Goal: Complete application form: Complete application form

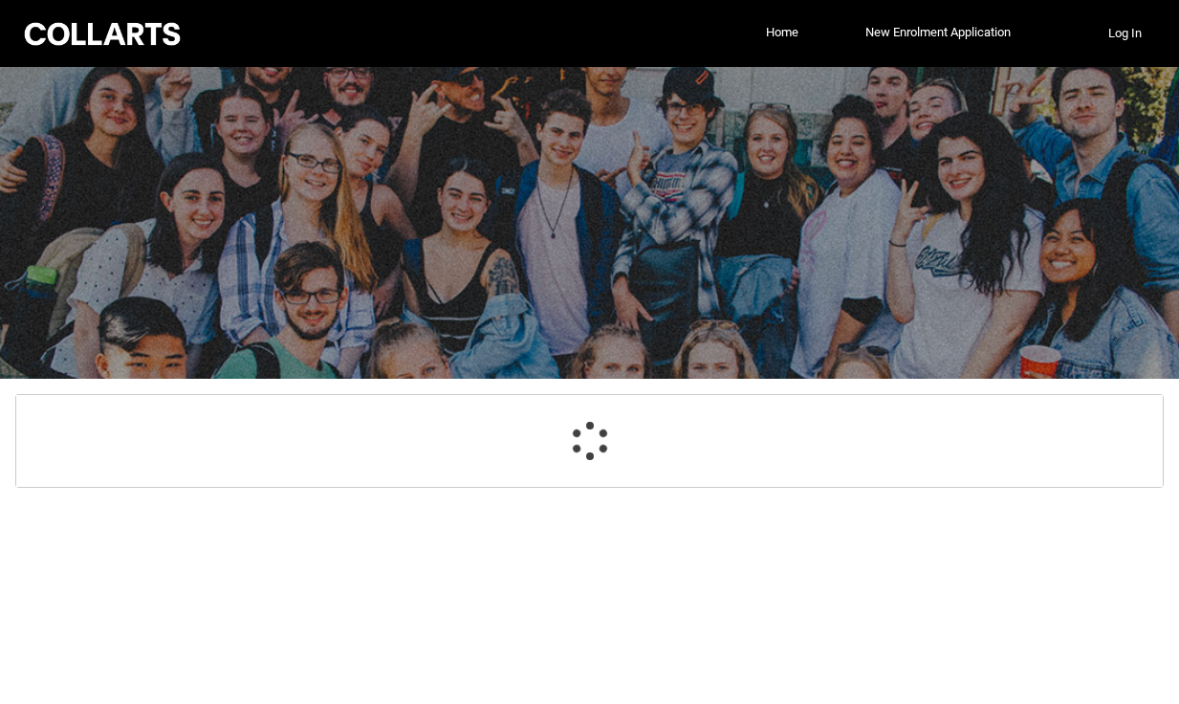
select select "GenderOptions.[DEMOGRAPHIC_DATA]"
select select "MailingCountry_Options.1101"
select select "EmergencyContact_RelationshipOptions.Mother"
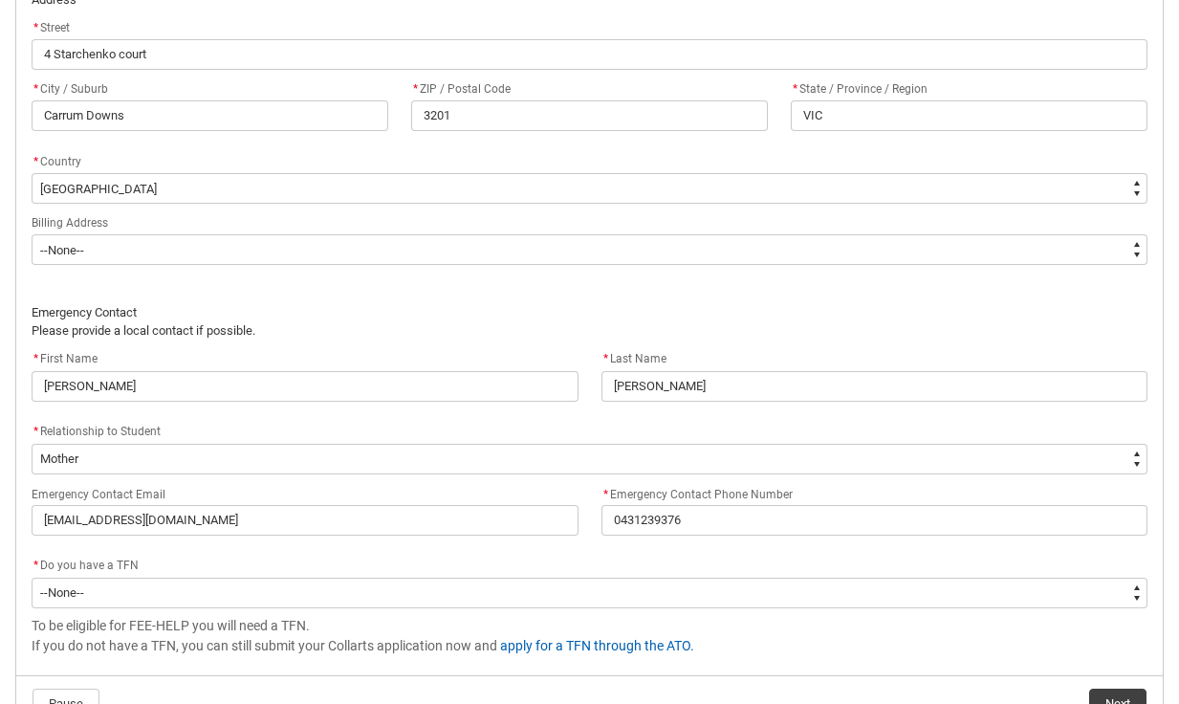
scroll to position [1248, 0]
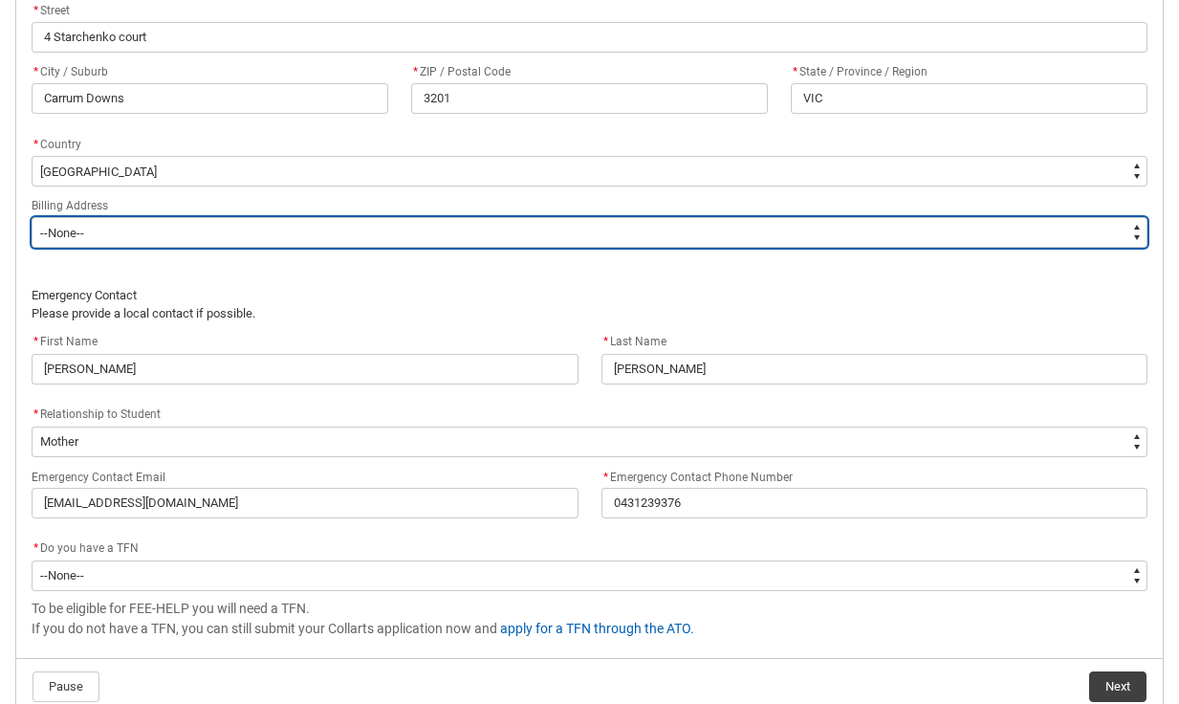
type lightning-select "BillingAddressOption_Same"
select select "BillingAddressOption_Same"
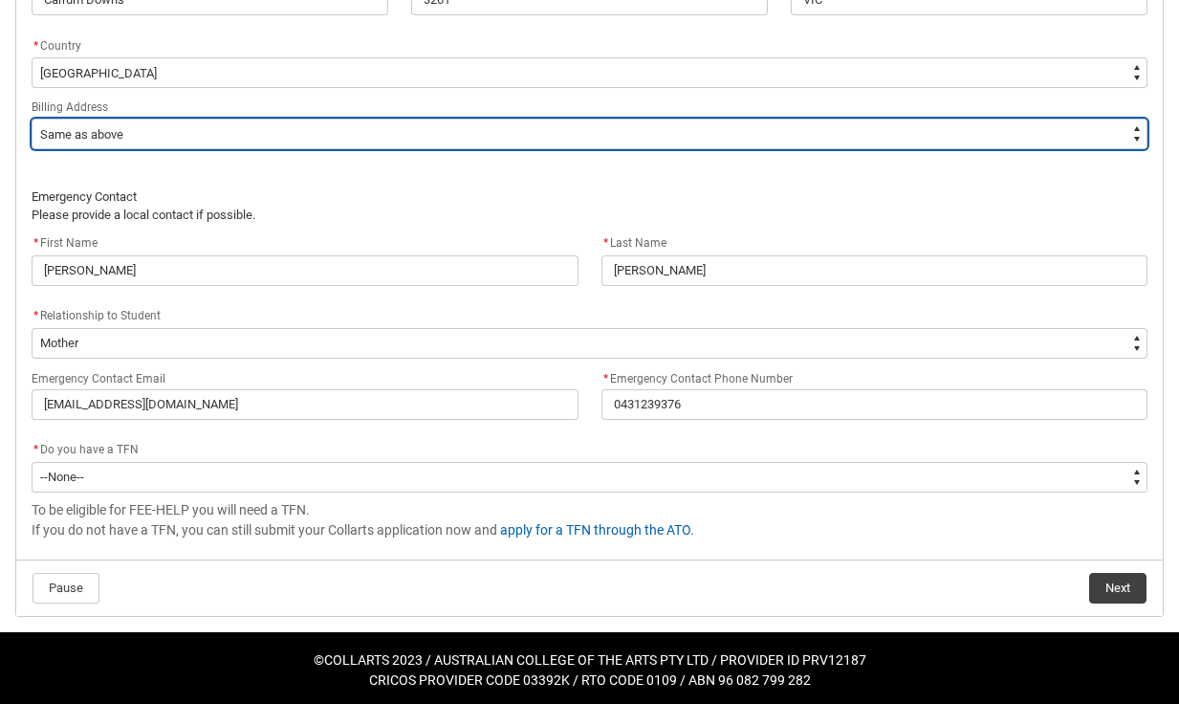
scroll to position [1346, 0]
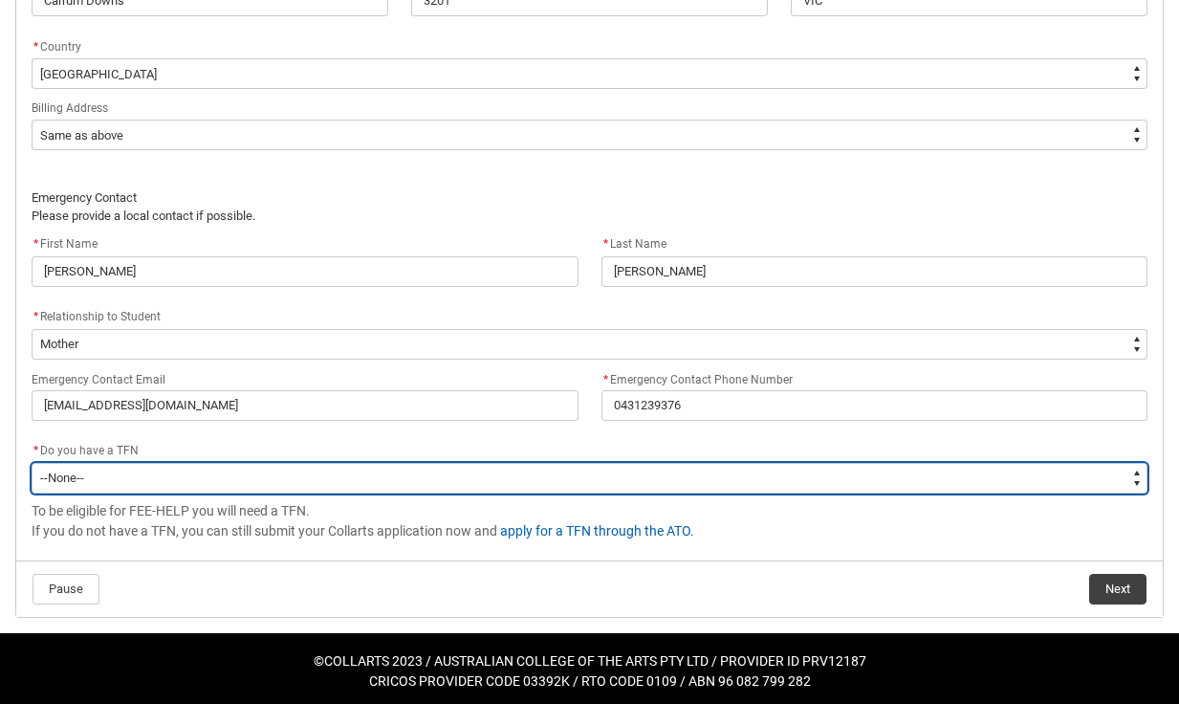
type lightning-select "Choice_Yes"
select select "Choice_Yes"
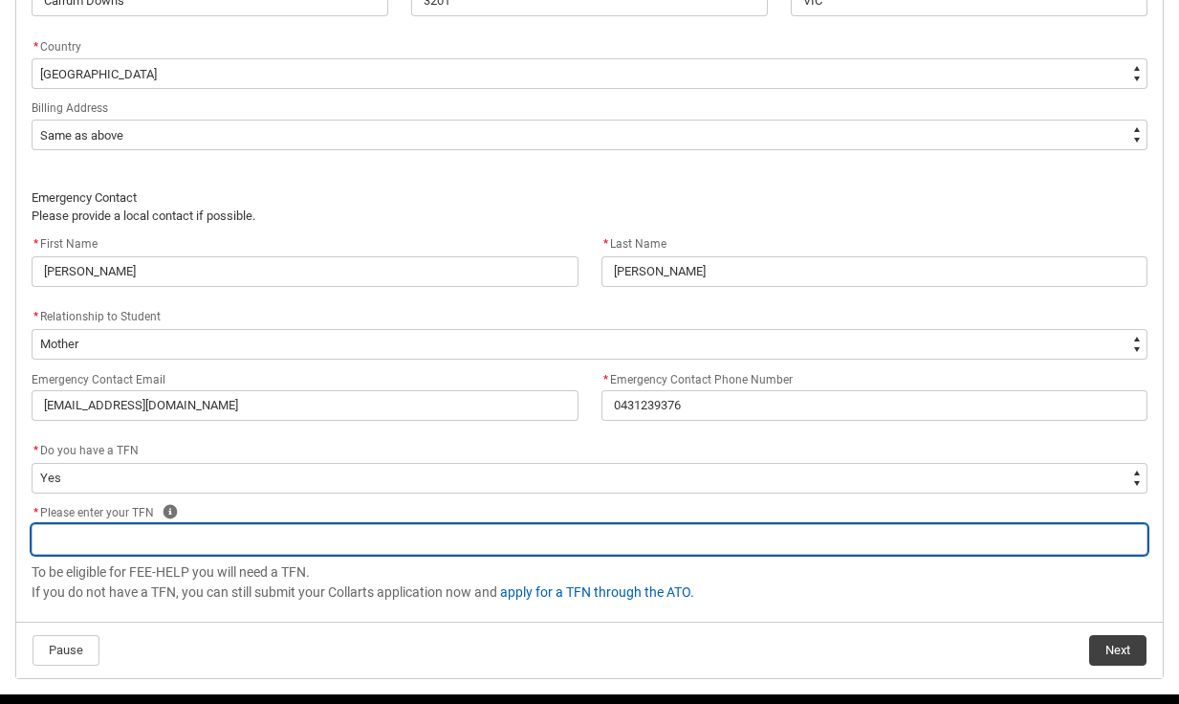
click at [221, 540] on input "REDU_Acceptance_Declaration flow" at bounding box center [590, 539] width 1116 height 31
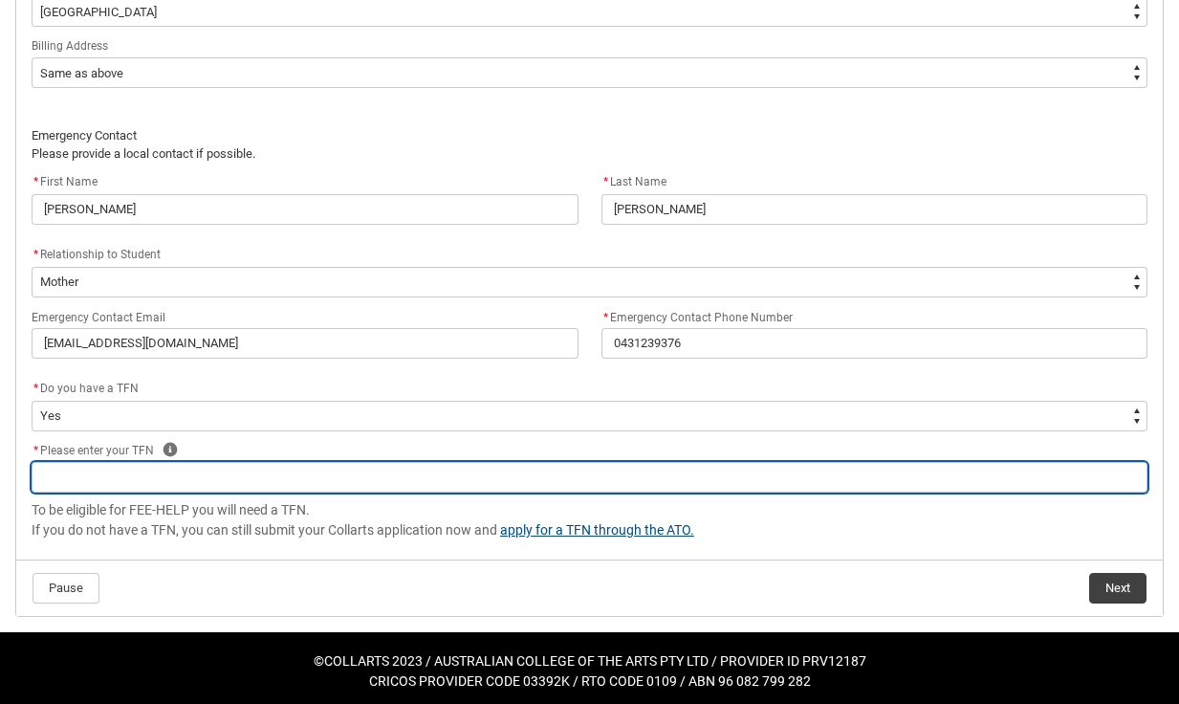
scroll to position [1407, 0]
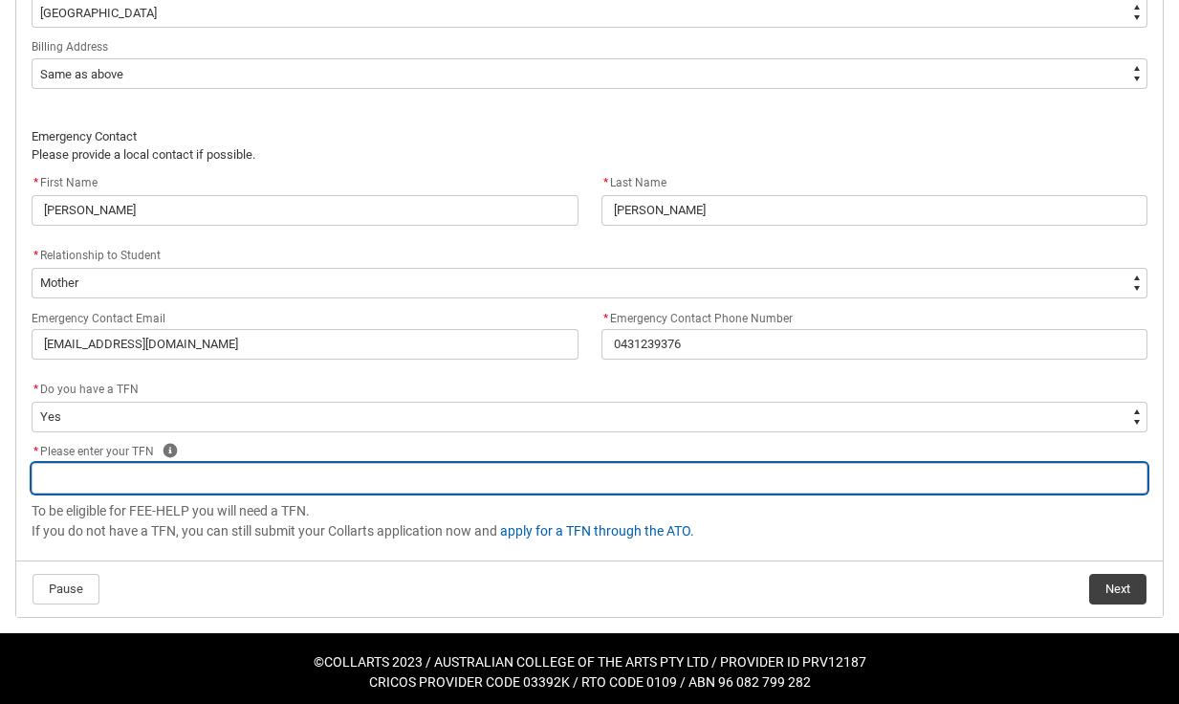
type lightning-primitive-input-simple "4"
type input "4"
type lightning-primitive-input-simple "41"
type input "41"
type lightning-primitive-input-simple "415"
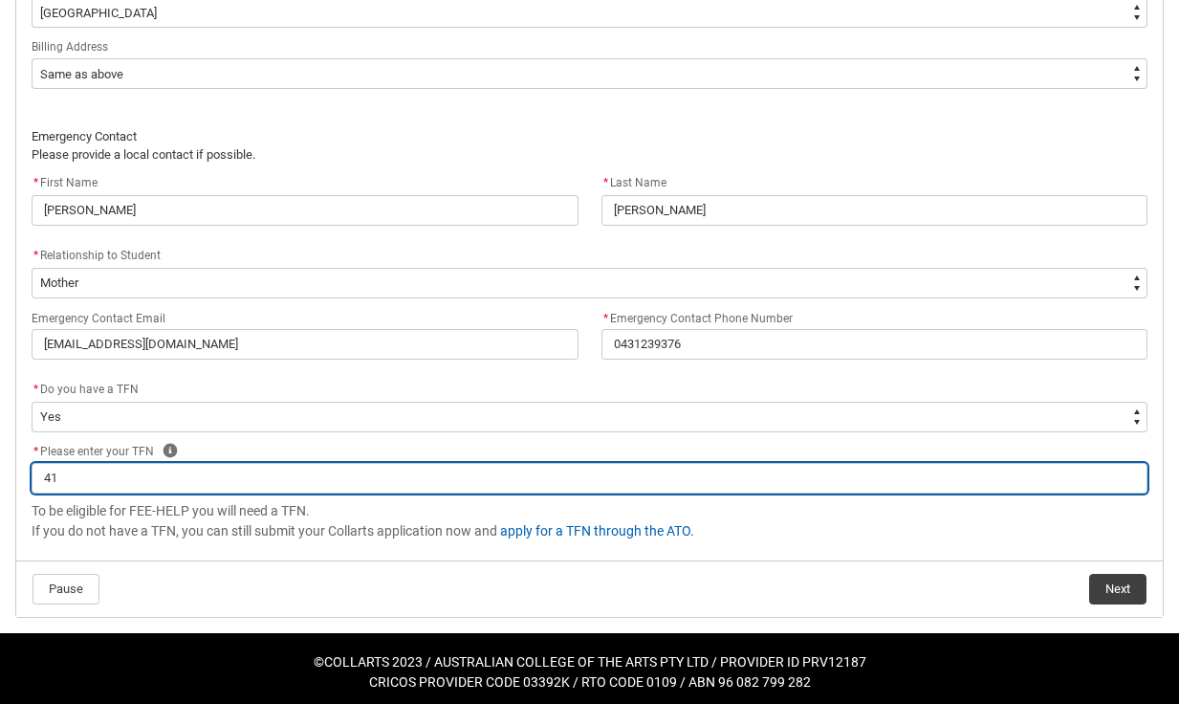
type input "415"
type lightning-primitive-input-simple "4151"
type input "4151"
type lightning-primitive-input-simple "41518"
type input "41518"
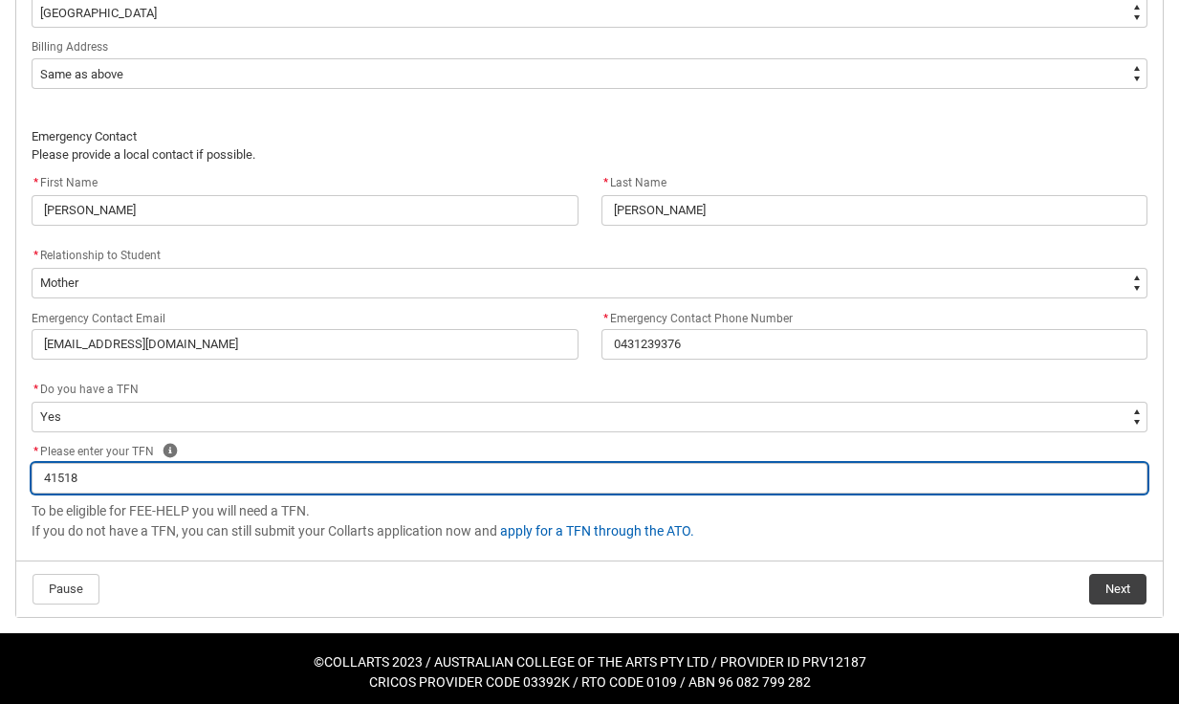
type lightning-primitive-input-simple "415185"
type input "415185"
type lightning-primitive-input-simple "4151851"
type input "4151851"
type lightning-primitive-input-simple "41518517"
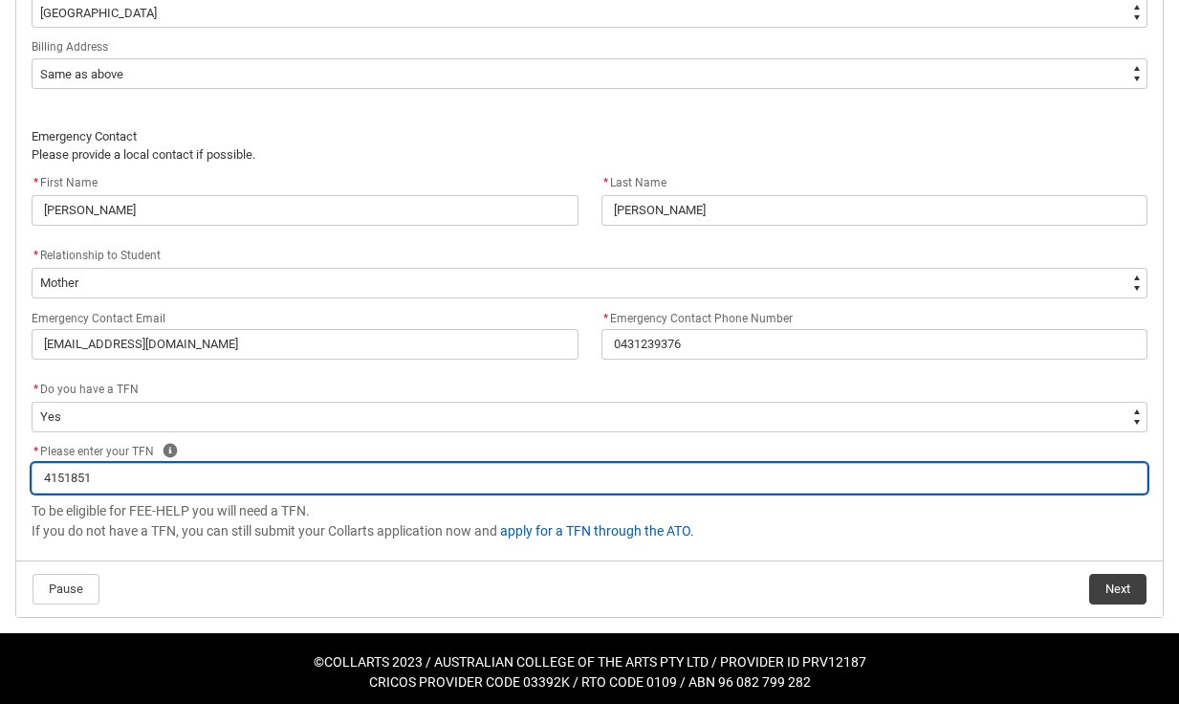
type input "41518517"
type lightning-primitive-input-simple "415185173"
type input "415185173"
type lightning-primitive-input-simple "41518517"
type input "41518517"
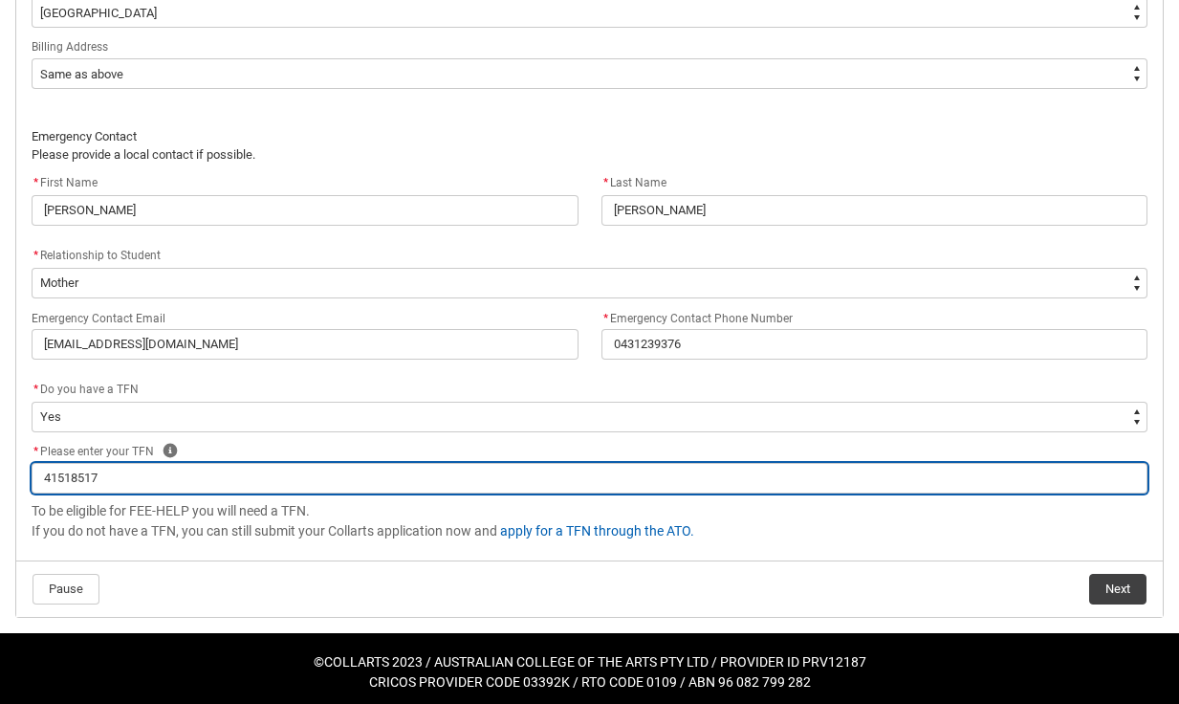
type lightning-primitive-input-simple "4151851"
type input "4151851"
type lightning-primitive-input-simple "415185"
type input "415185"
type lightning-primitive-input-simple "41518"
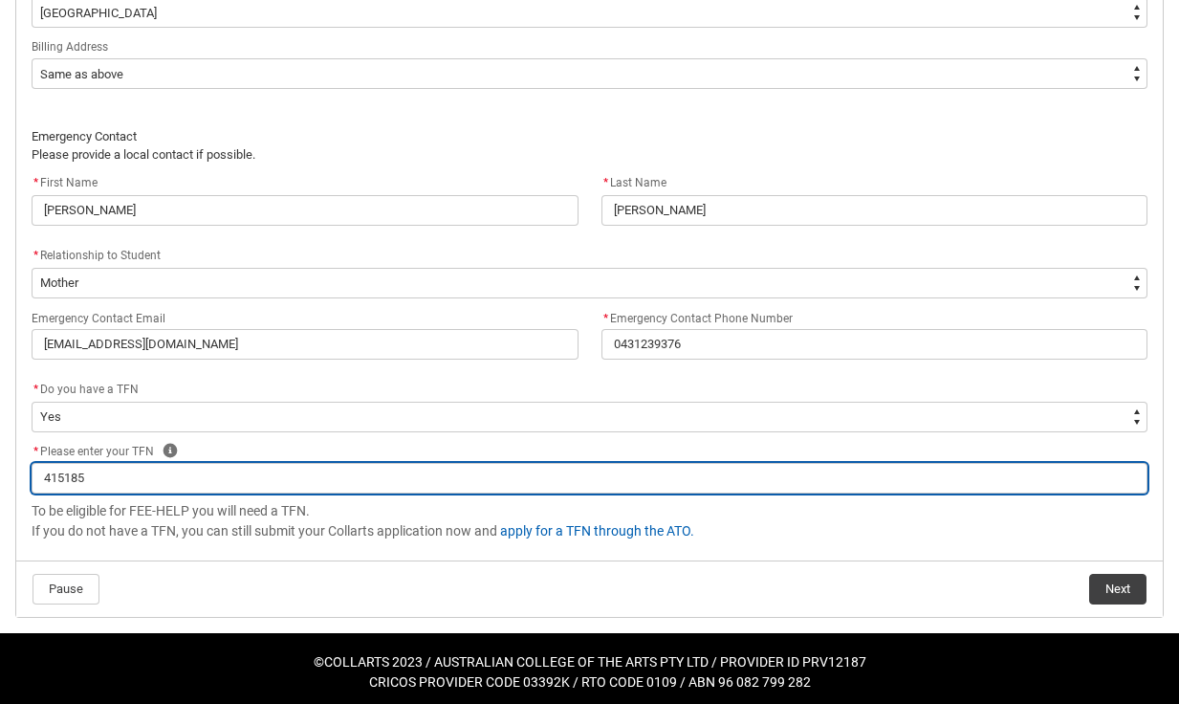
type input "41518"
type lightning-primitive-input-simple "4151"
type input "4151"
type lightning-primitive-input-simple "415"
type input "415"
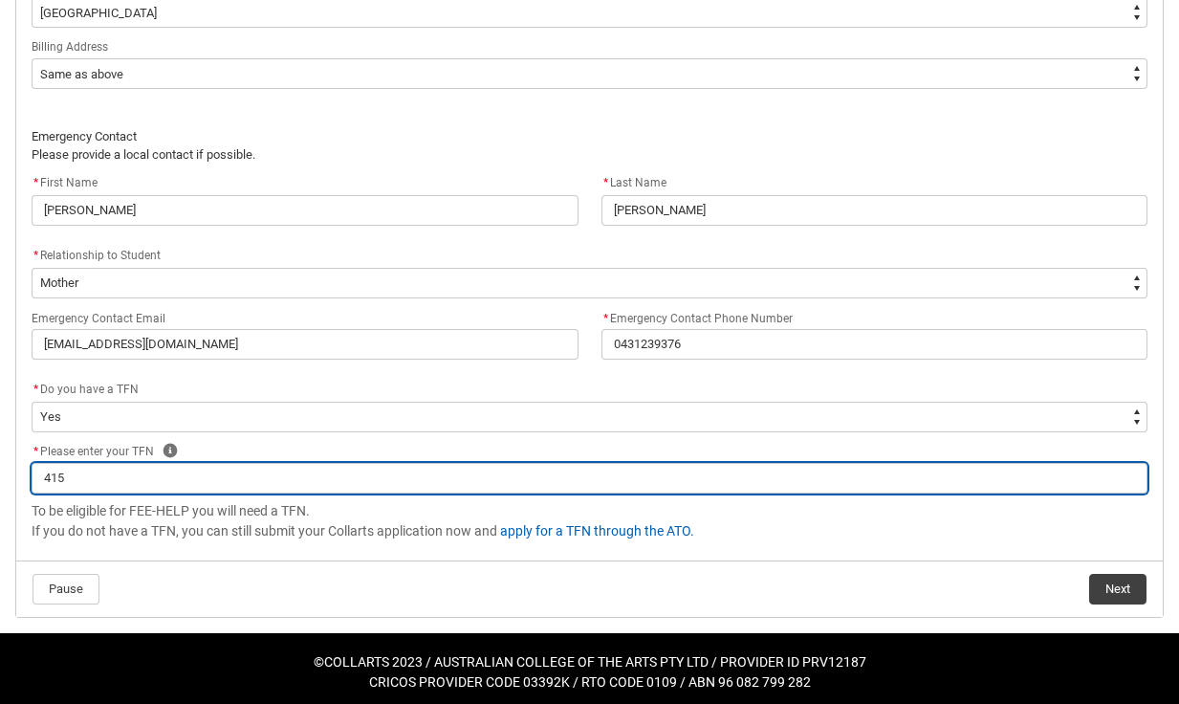
type lightning-primitive-input-simple "415-"
type input "415-"
type lightning-primitive-input-simple "415-1"
type input "415-1"
type lightning-primitive-input-simple "415-18"
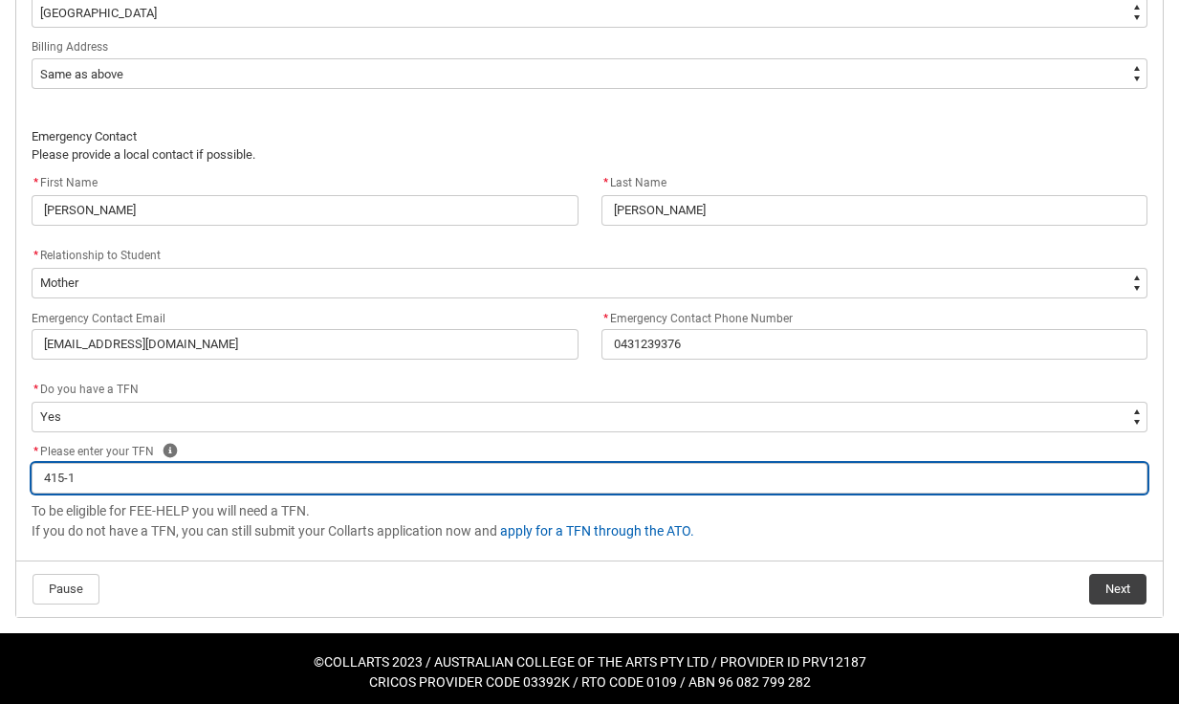
type input "415-18"
type lightning-primitive-input-simple "415-185"
type input "415-185"
type lightning-primitive-input-simple "415-185-"
type input "415-185-"
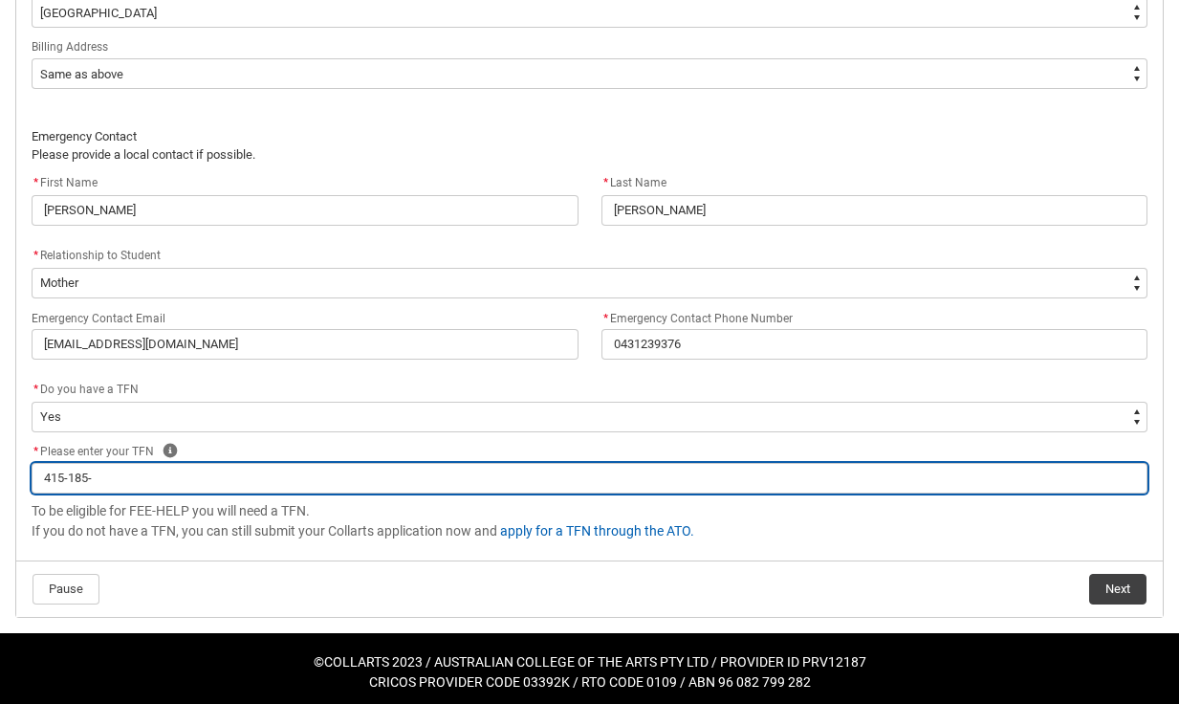
type lightning-primitive-input-simple "[PHONE_NUMBER]"
type input "[PHONE_NUMBER]"
type lightning-primitive-input-simple "[PHONE_NUMBER]"
type input "[PHONE_NUMBER]"
type lightning-primitive-input-simple "[PHONE_NUMBER]"
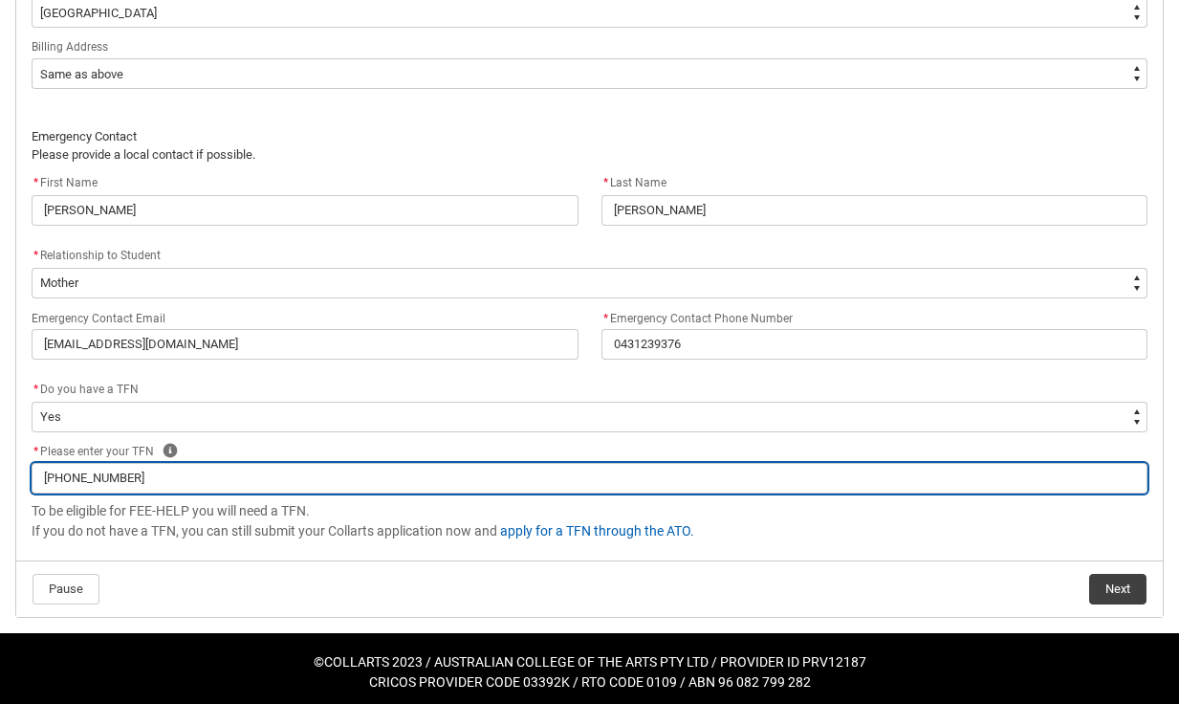
type input "[PHONE_NUMBER]"
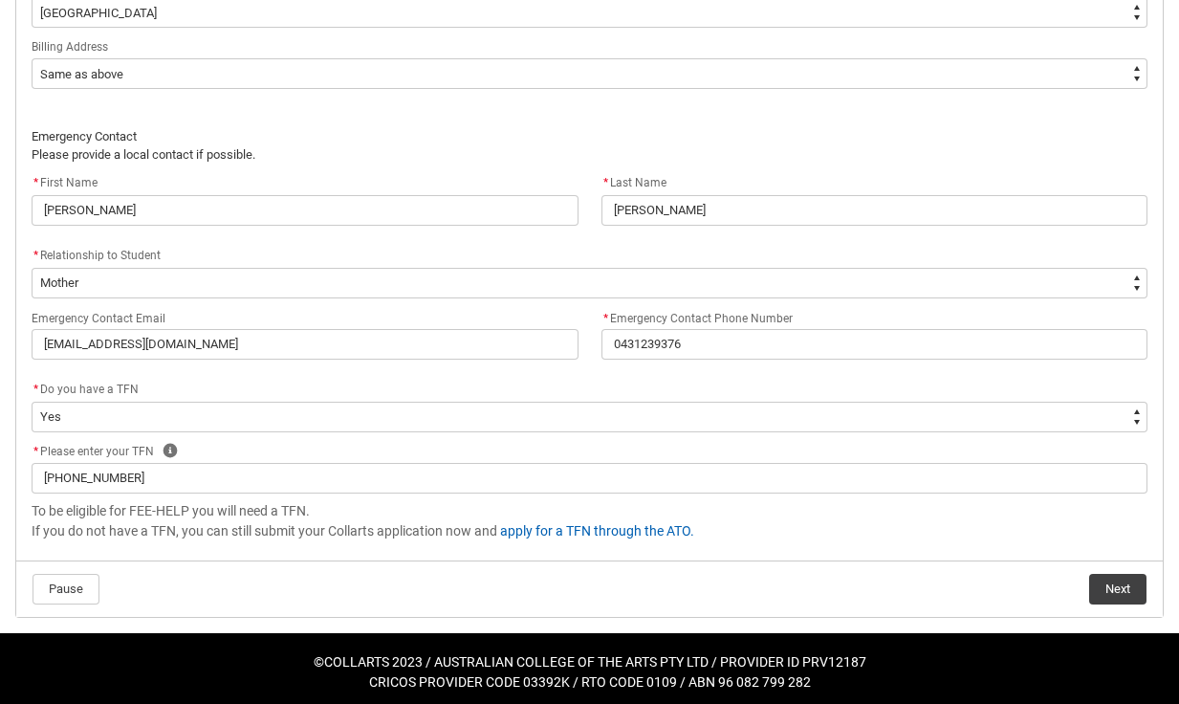
click at [1131, 582] on button "Next" at bounding box center [1117, 589] width 57 height 31
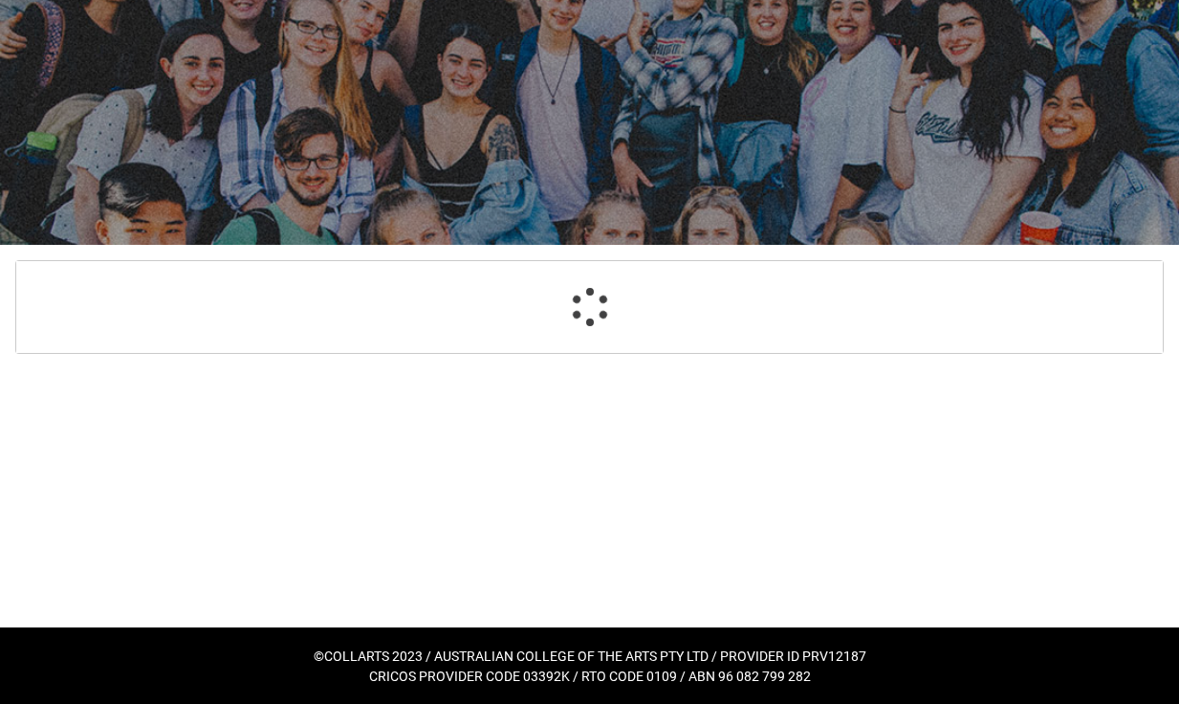
select select "GenderOptions.[DEMOGRAPHIC_DATA]"
select select "MailingCountry_Options.1101"
select select "BillingAddressOption_Same"
select select "EmergencyContact_RelationshipOptions.Mother"
select select "Choice_Yes"
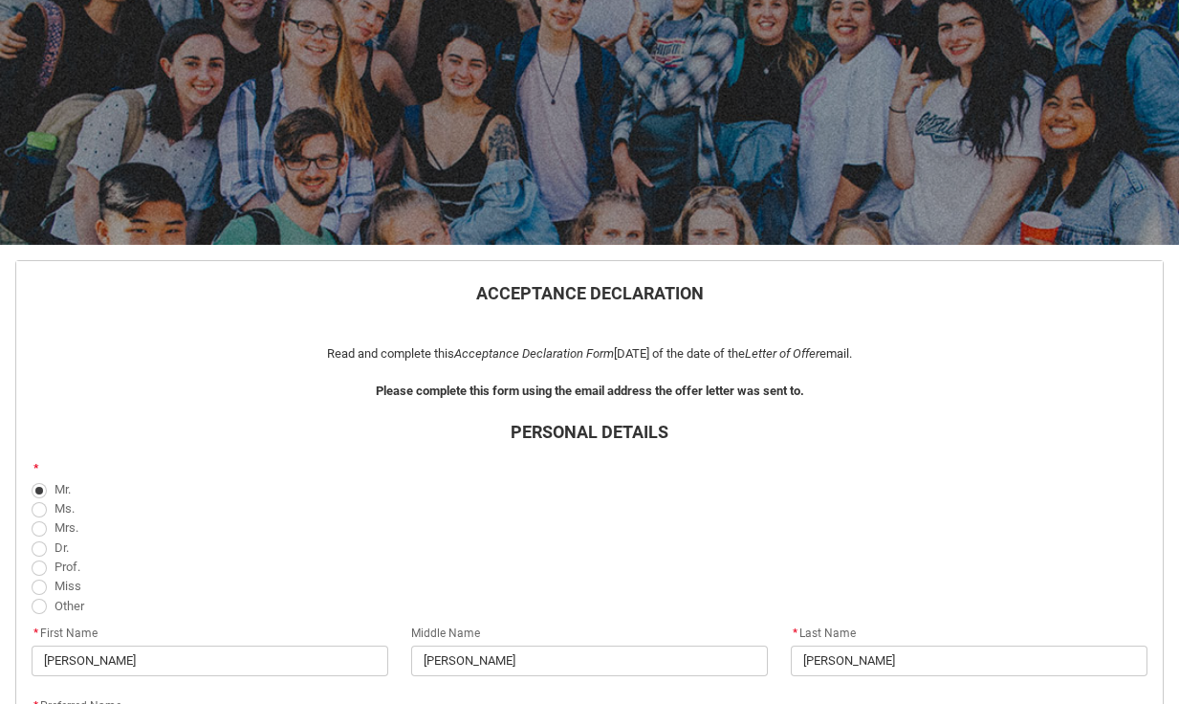
scroll to position [1426, 0]
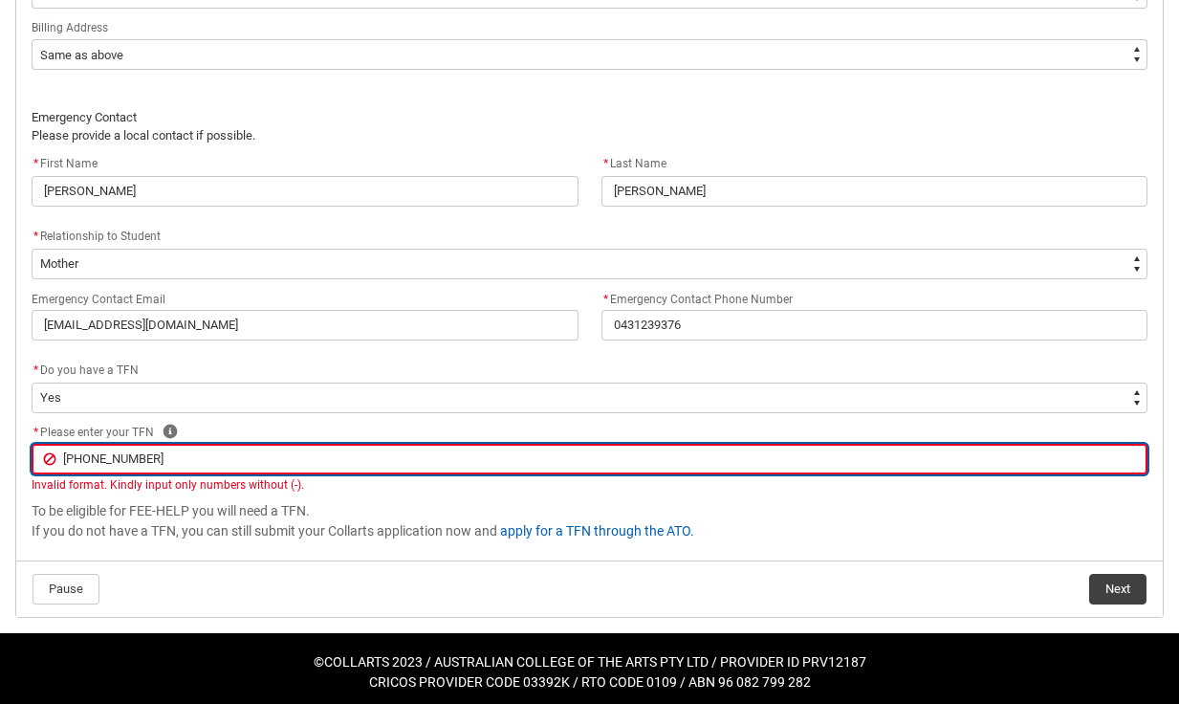
type lightning-primitive-input-simple "[PHONE_NUMBER]"
type input "[PHONE_NUMBER]"
type lightning-primitive-input-simple "[PHONE_NUMBER]"
type input "[PHONE_NUMBER]"
type lightning-primitive-input-simple "415-185-"
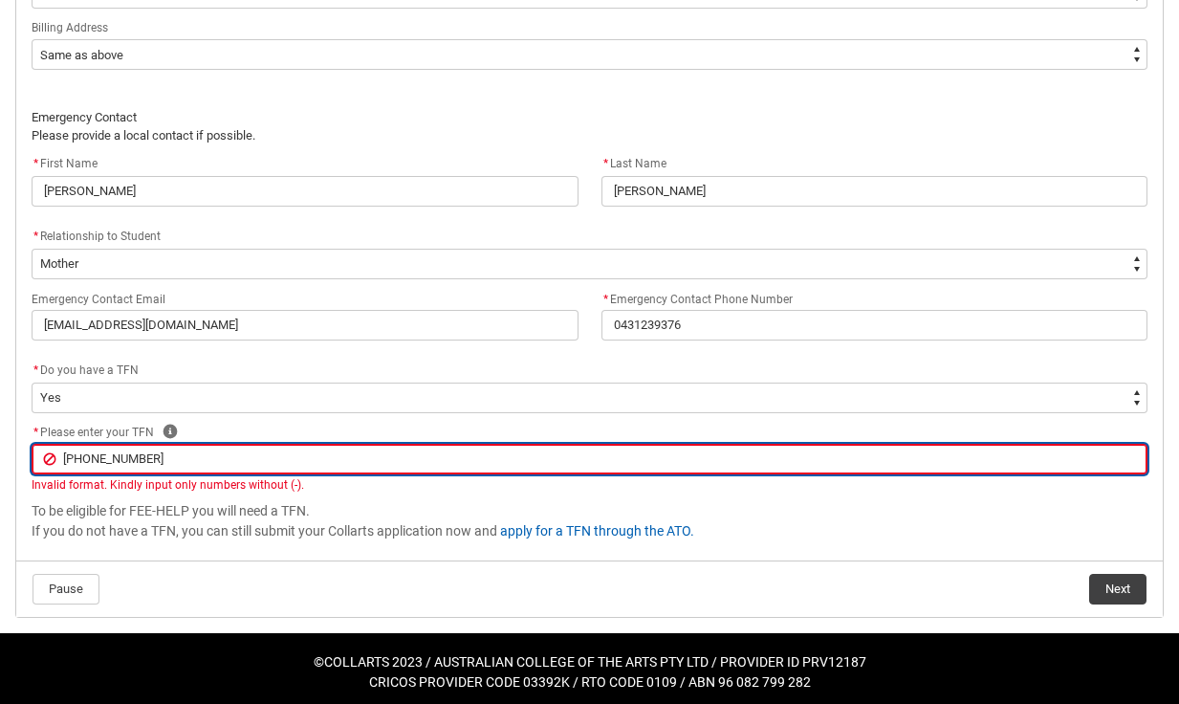
type input "415-185-"
type lightning-primitive-input-simple "415-185"
type input "415-185"
type lightning-primitive-input-simple "415-18"
type input "415-18"
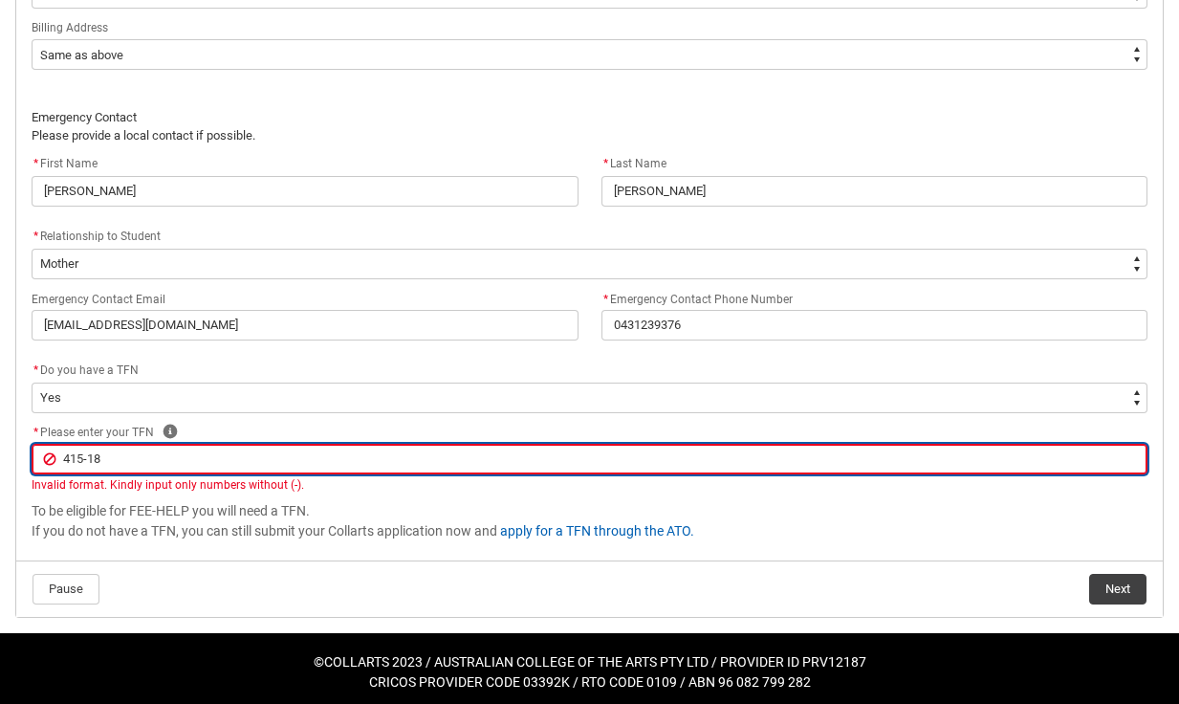
type lightning-primitive-input-simple "415-1"
type input "415-1"
type lightning-primitive-input-simple "415-"
type input "415-"
type lightning-primitive-input-simple "415"
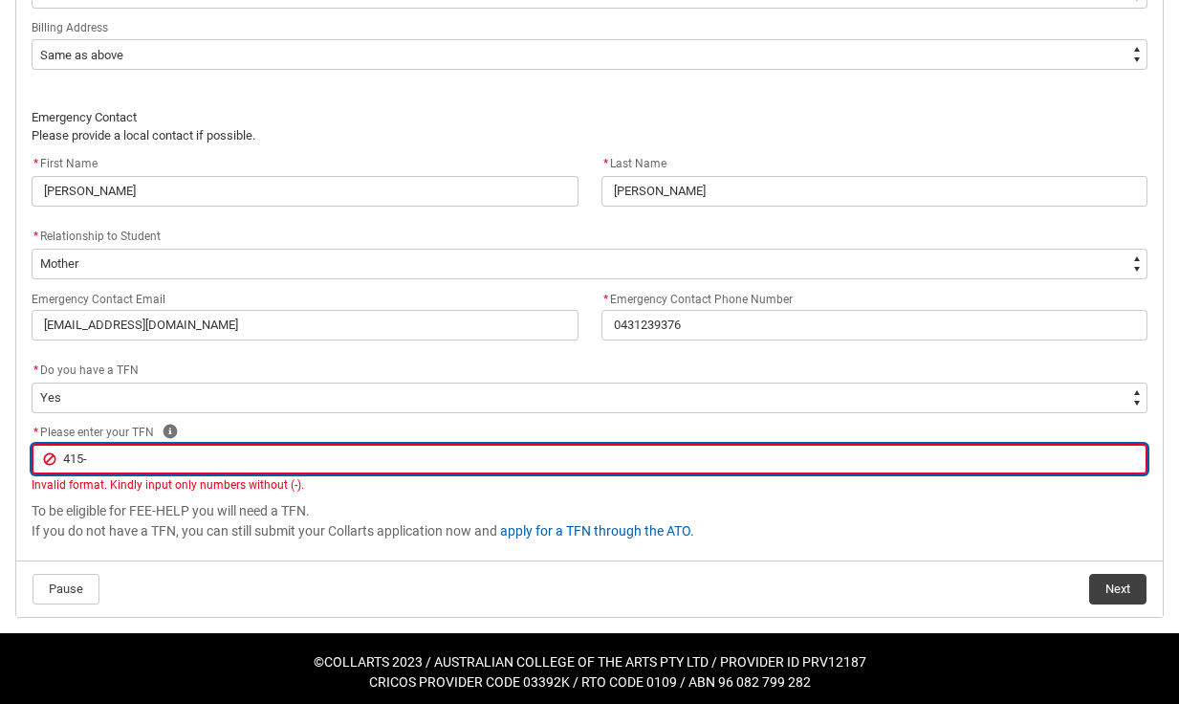
type input "415"
type lightning-primitive-input-simple "4151"
type input "4151"
type lightning-primitive-input-simple "41518"
type input "41518"
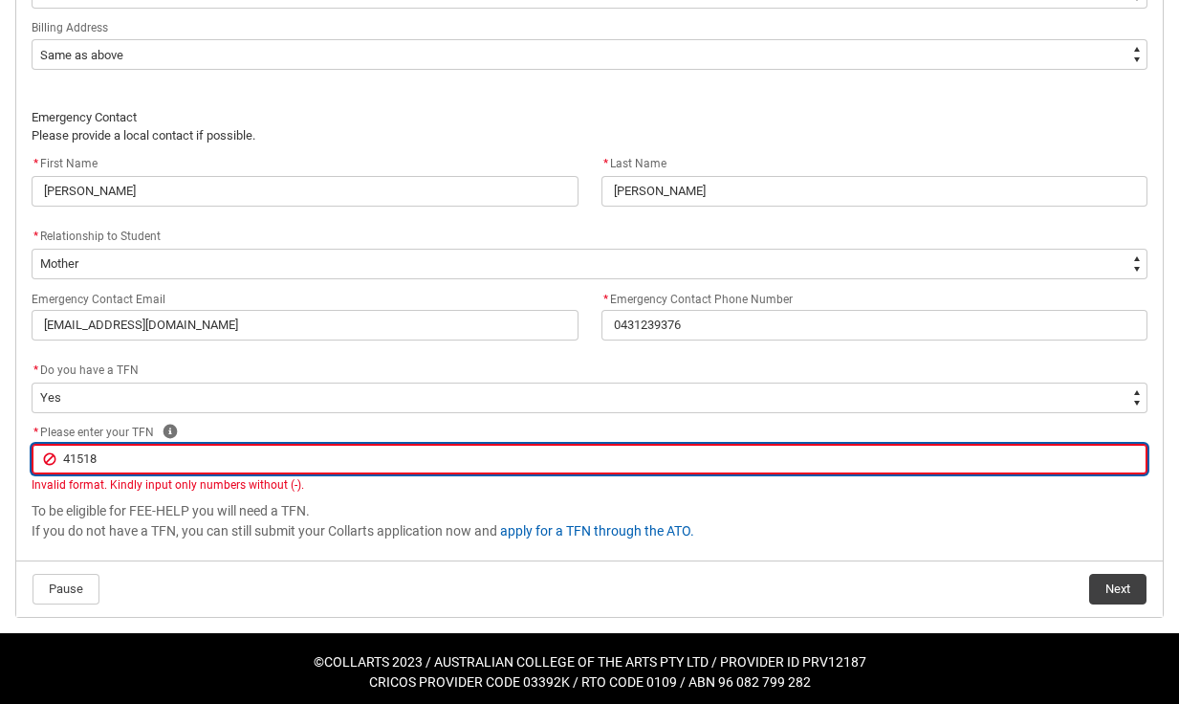
type lightning-primitive-input-simple "415185"
type input "415185"
type lightning-primitive-input-simple "4151851"
type input "4151851"
type lightning-primitive-input-simple "41518517"
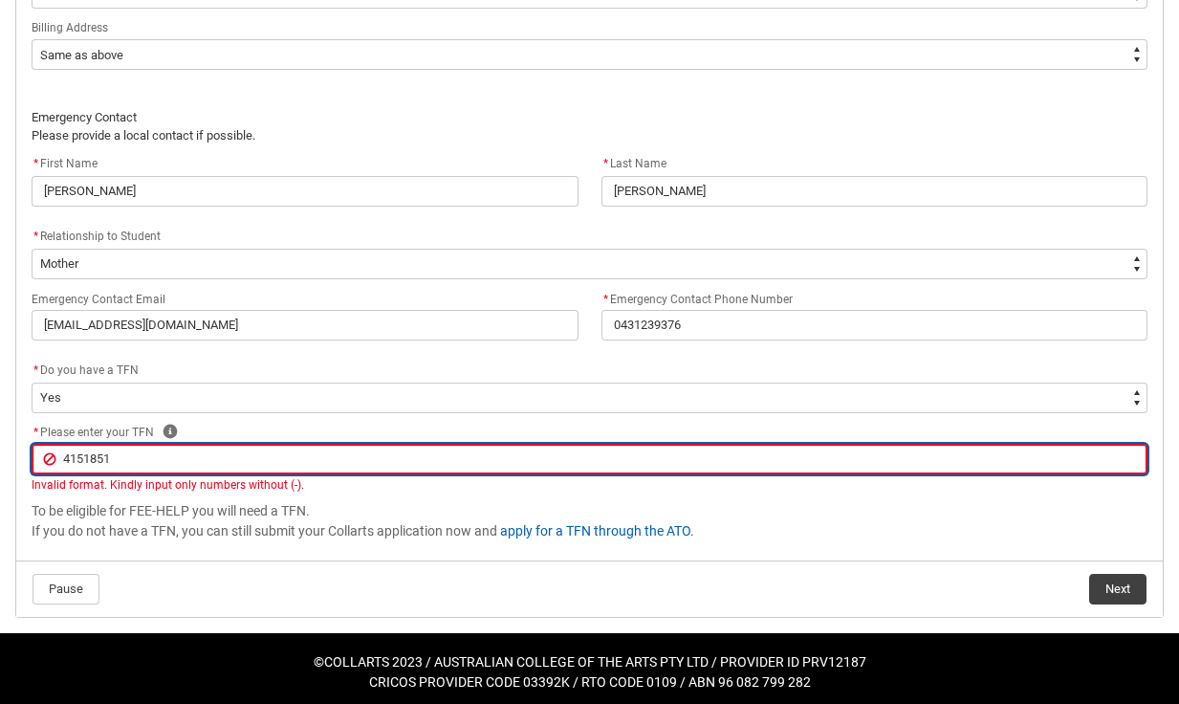
type input "41518517"
type lightning-primitive-input-simple "415185173"
type input "415185173"
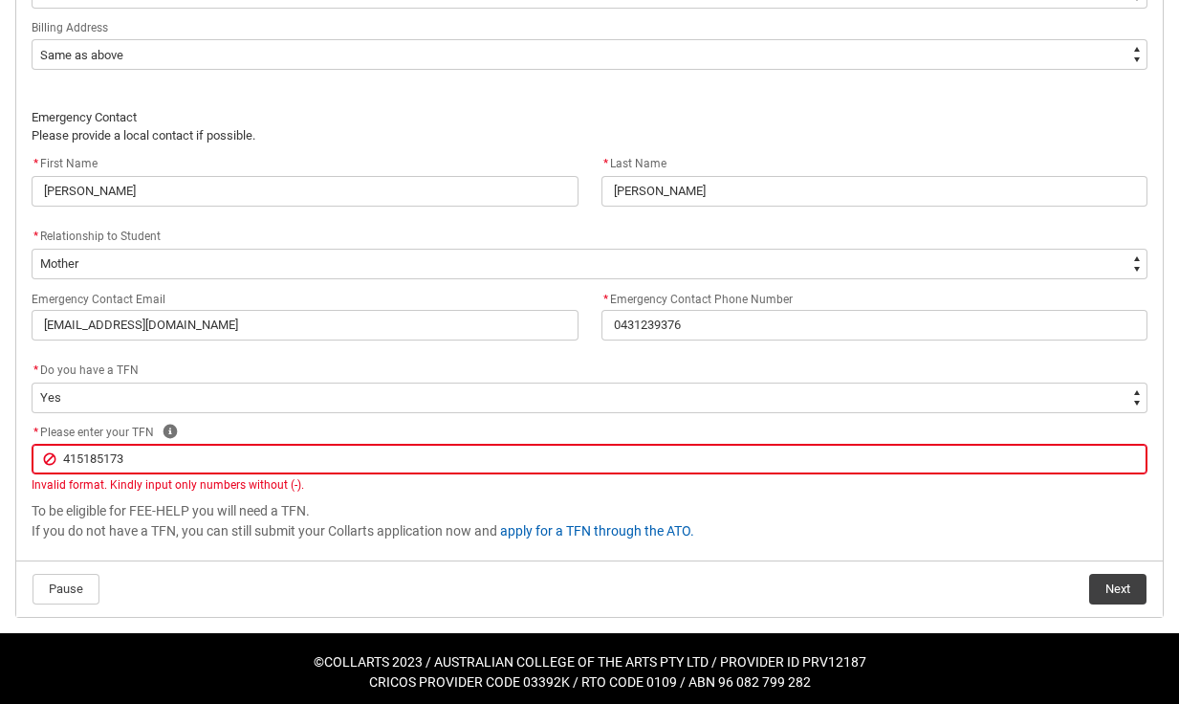
click at [1113, 577] on button "Next" at bounding box center [1117, 589] width 57 height 31
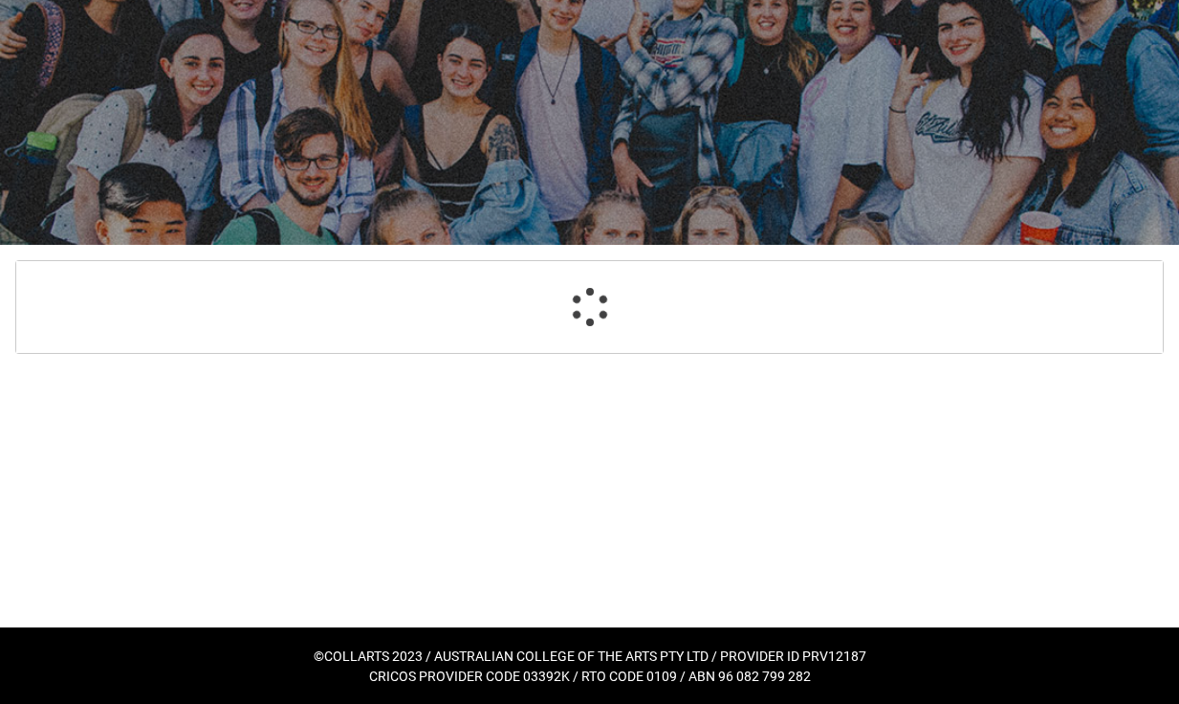
scroll to position [204, 0]
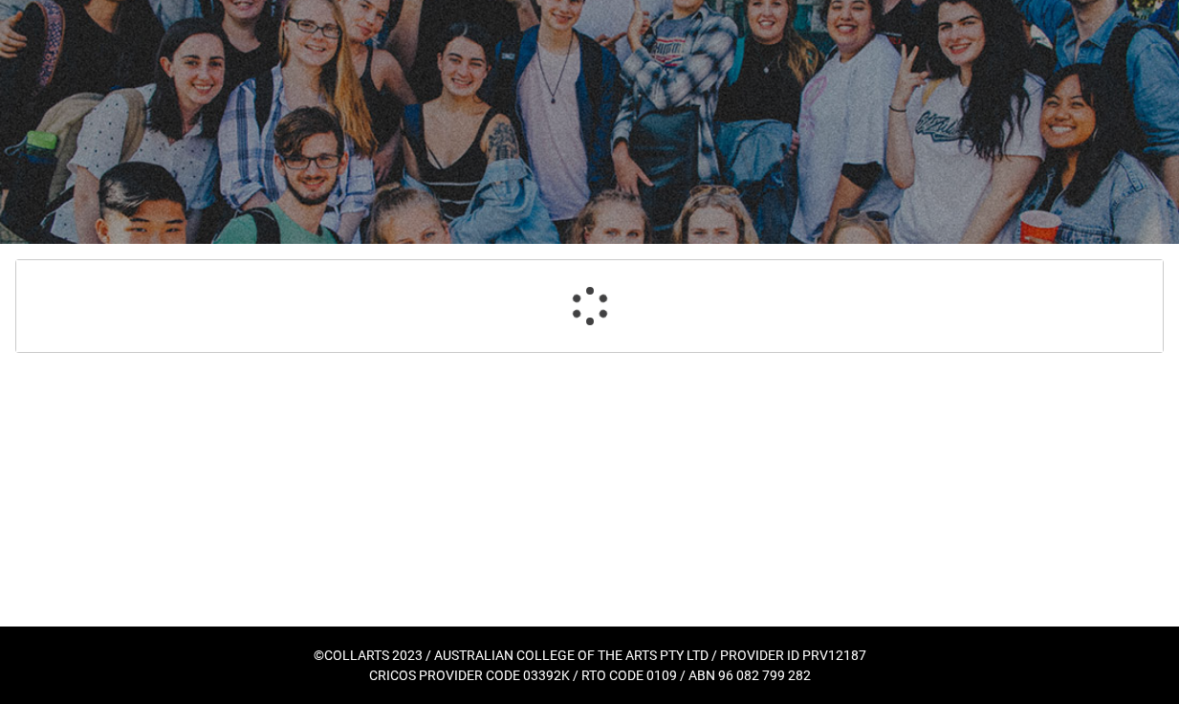
select select "Payment_Type_FEE_HELP"
select select "Study_Mode_FullTime"
select select "StudyMethod_Online"
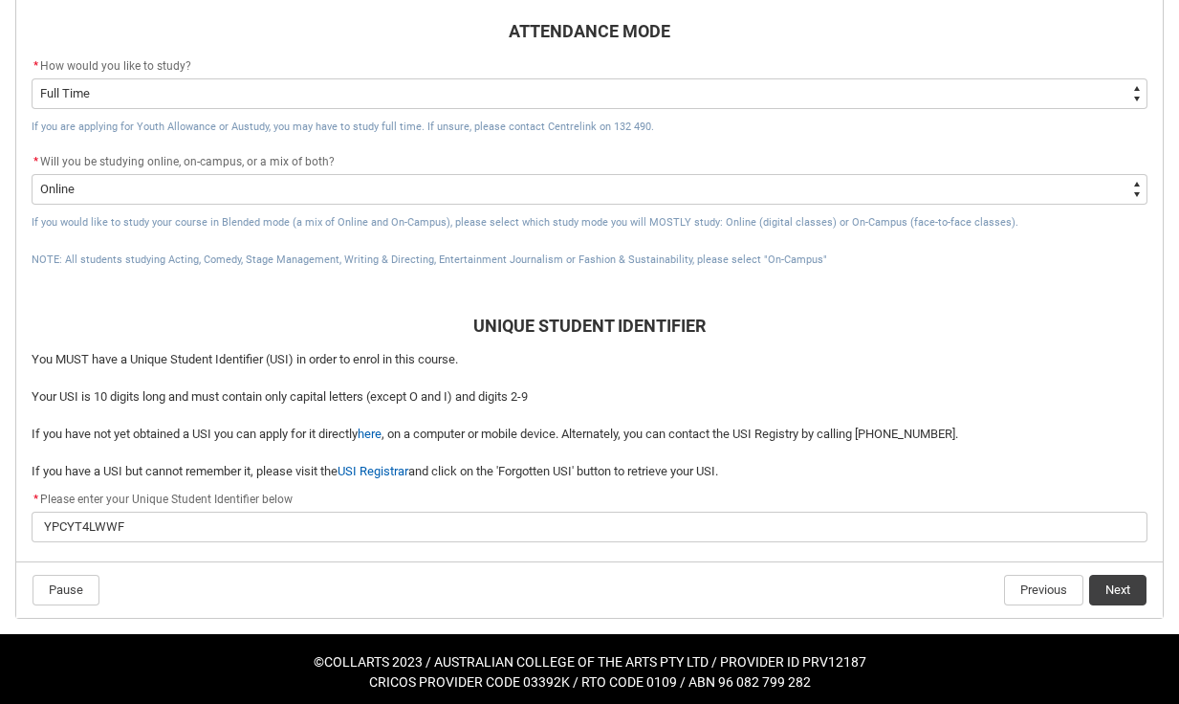
scroll to position [762, 0]
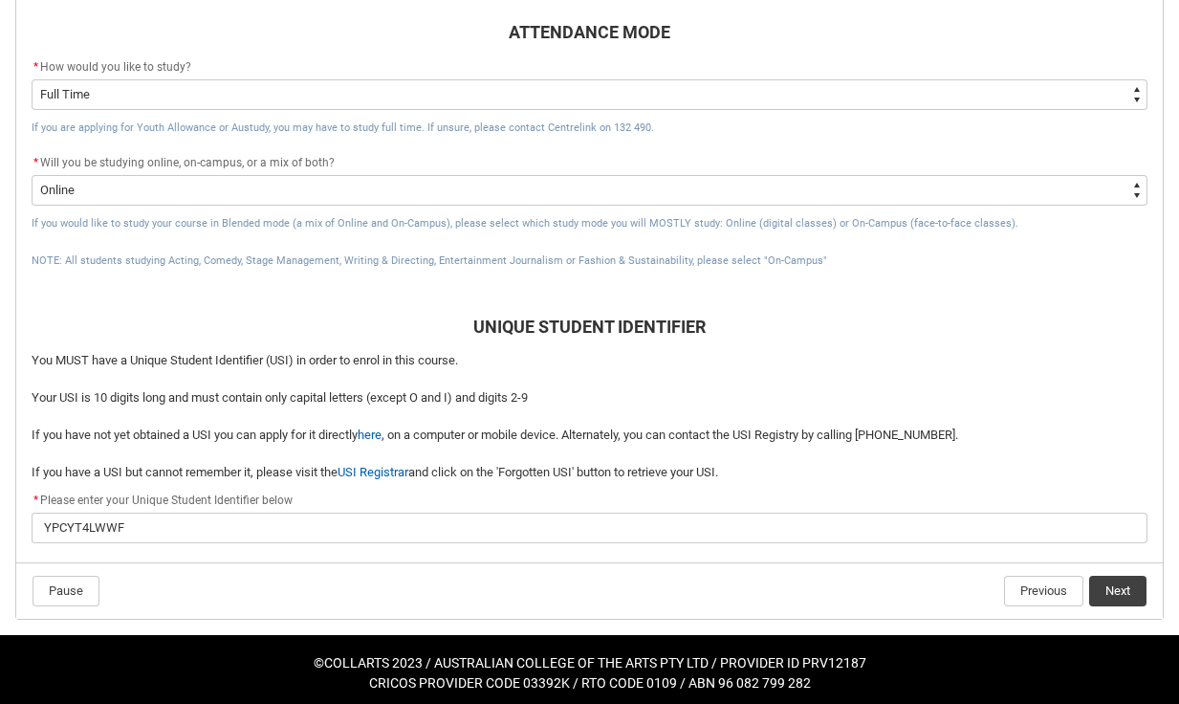
click at [1135, 581] on button "Next" at bounding box center [1117, 591] width 57 height 31
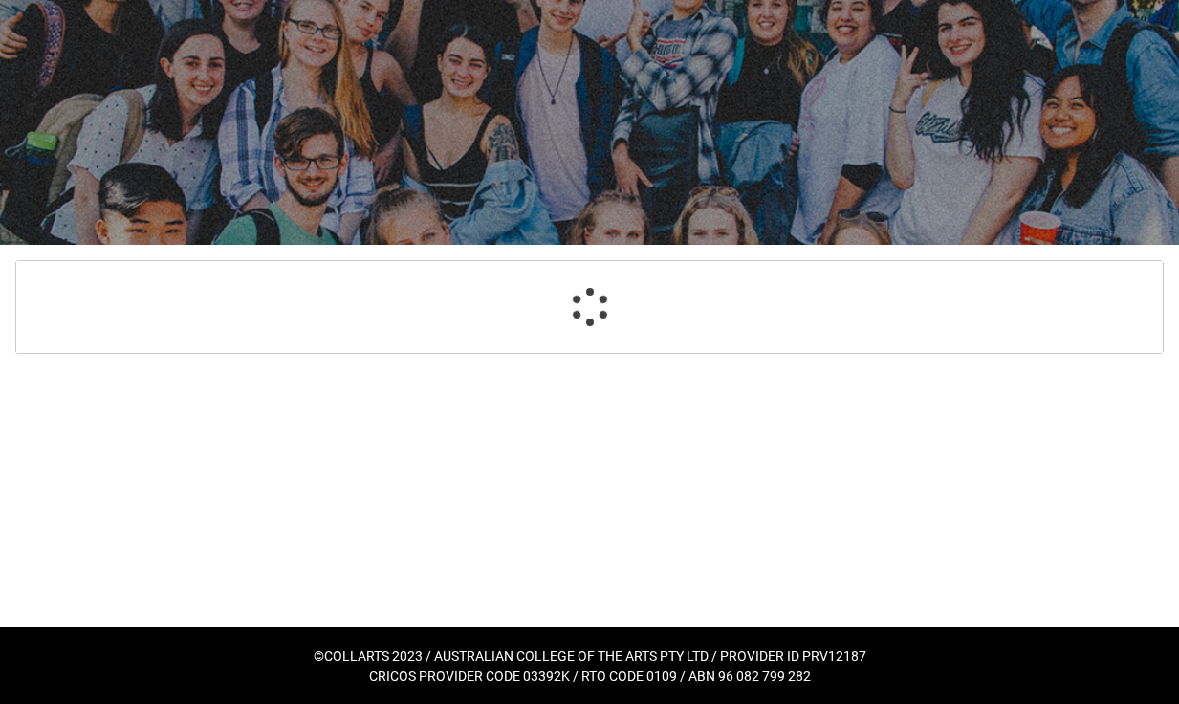
select select "Choice_Yes"
select select "Country_of_Birth_L1.1100"
select select "Citizenship_Options.[DEMOGRAPHIC_DATA]"
select select "aboriginalTorresStraitIslander_Options.2"
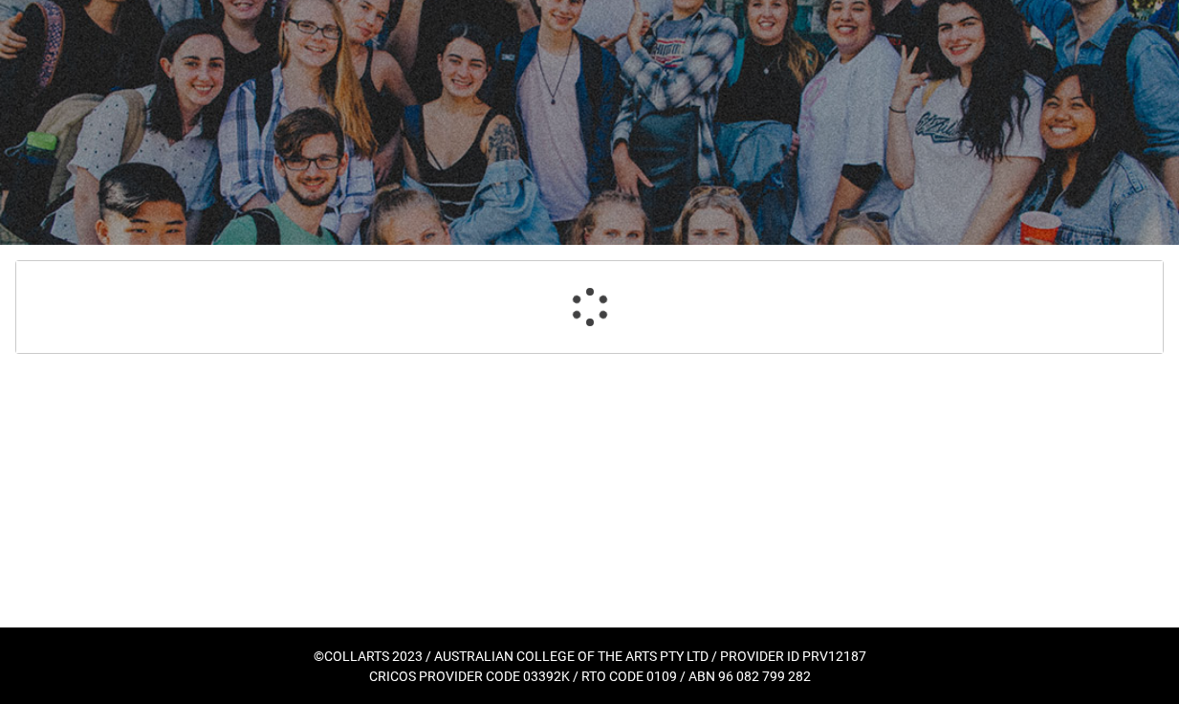
select select "ContactLanguageSpokenAtHome.0001"
select select "L3PicklistChoice.1201"
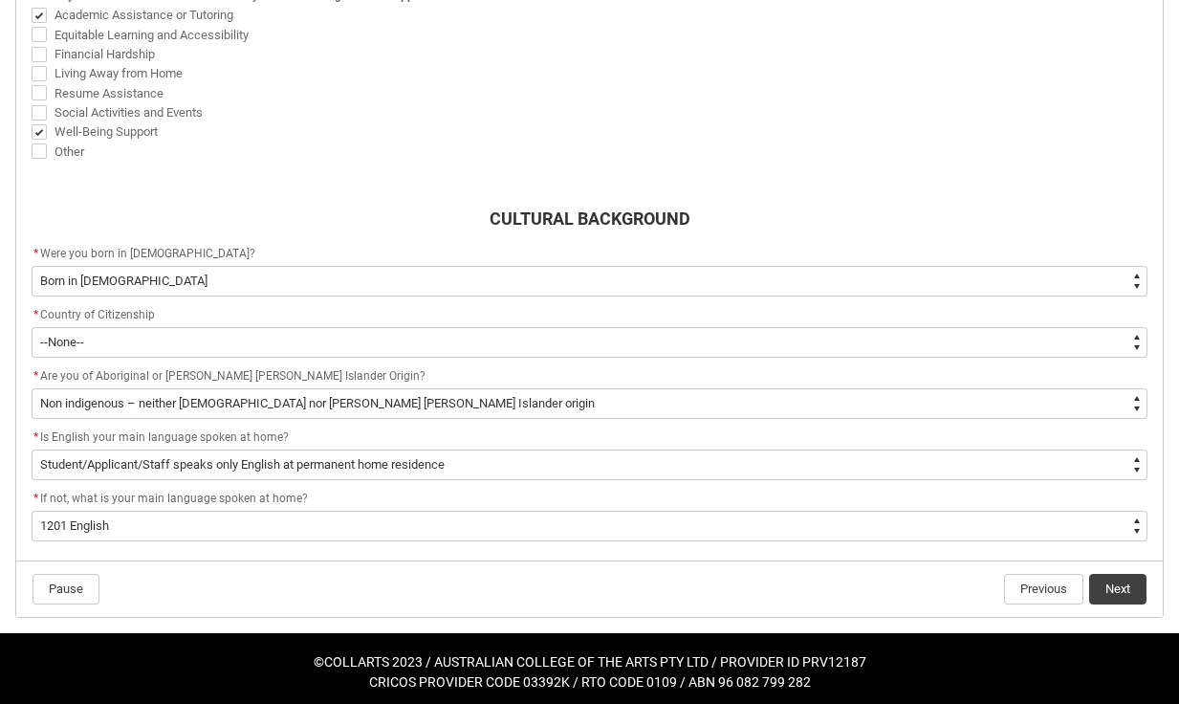
scroll to position [1138, 0]
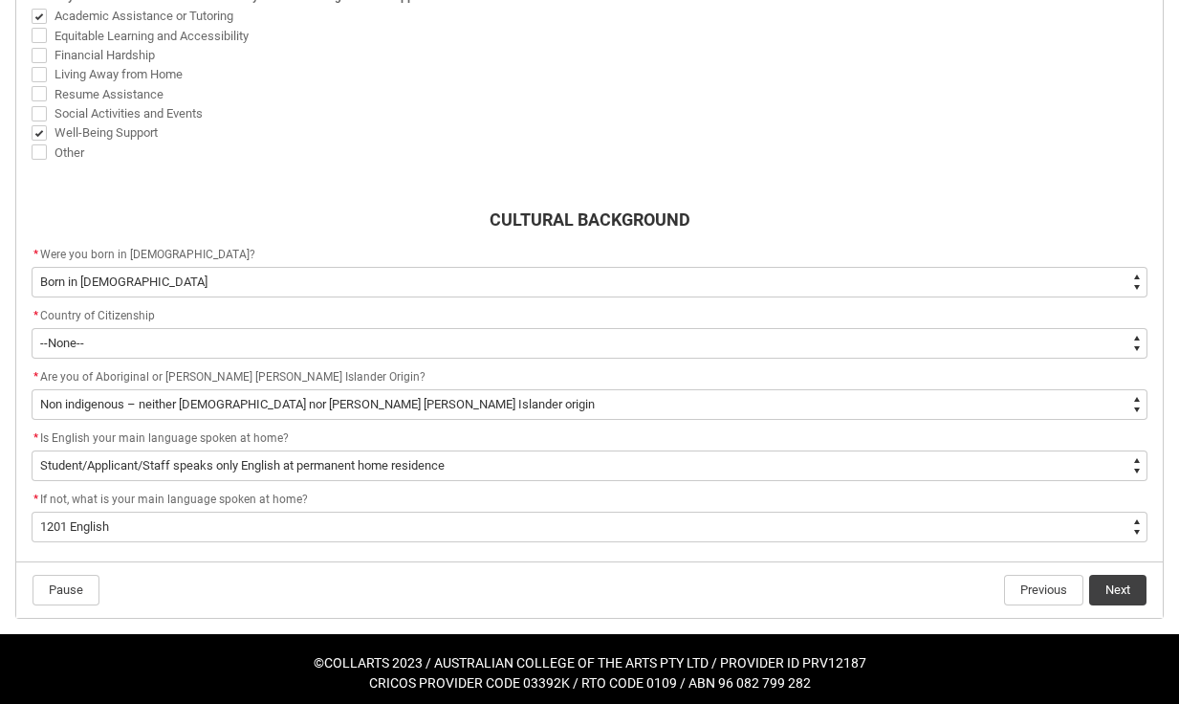
click at [1126, 586] on button "Next" at bounding box center [1117, 590] width 57 height 31
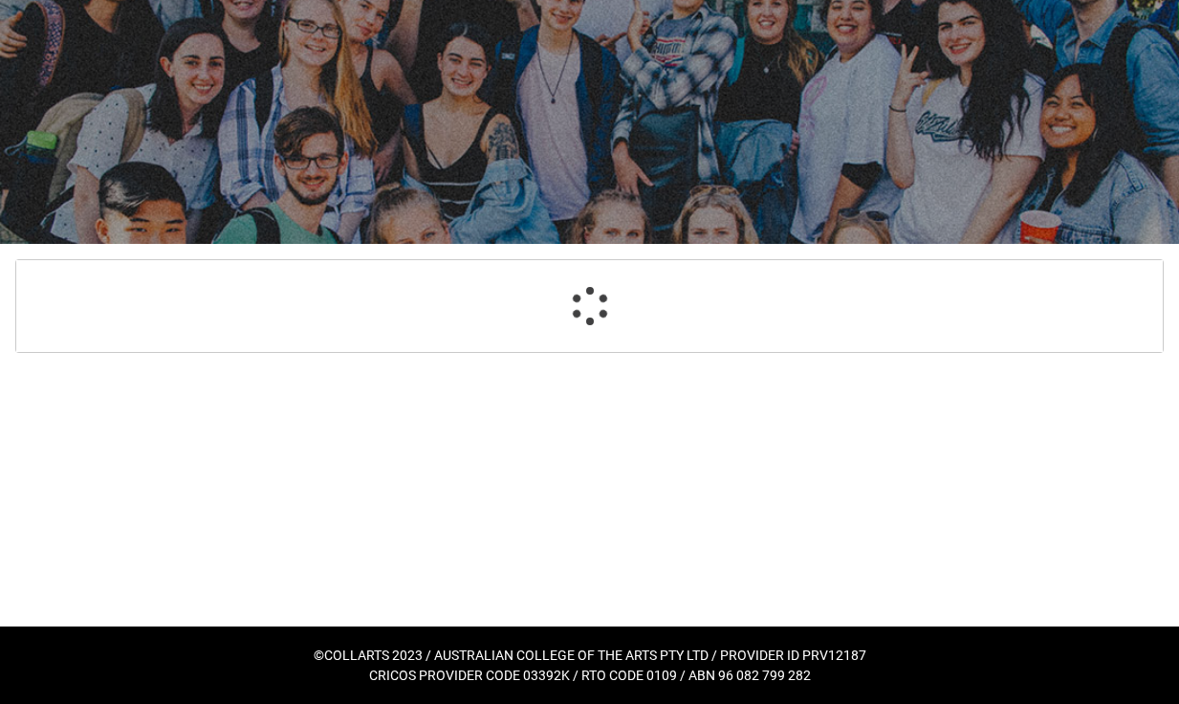
scroll to position [134, 0]
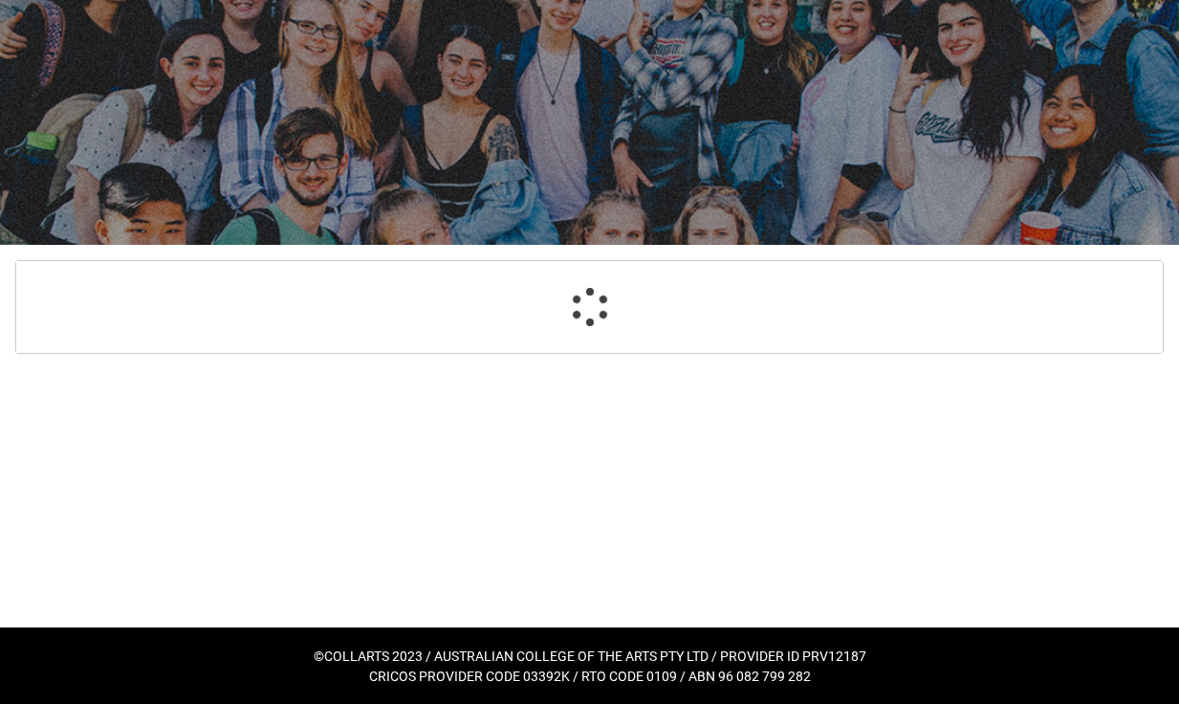
select select "HighestSchoolLevel_12"
select select "[URL][DOMAIN_NAME] Prior Educational Attainment"
select select "Choice_No"
select select "choice_Y"
select select "ParentEducationLevel_Options.25"
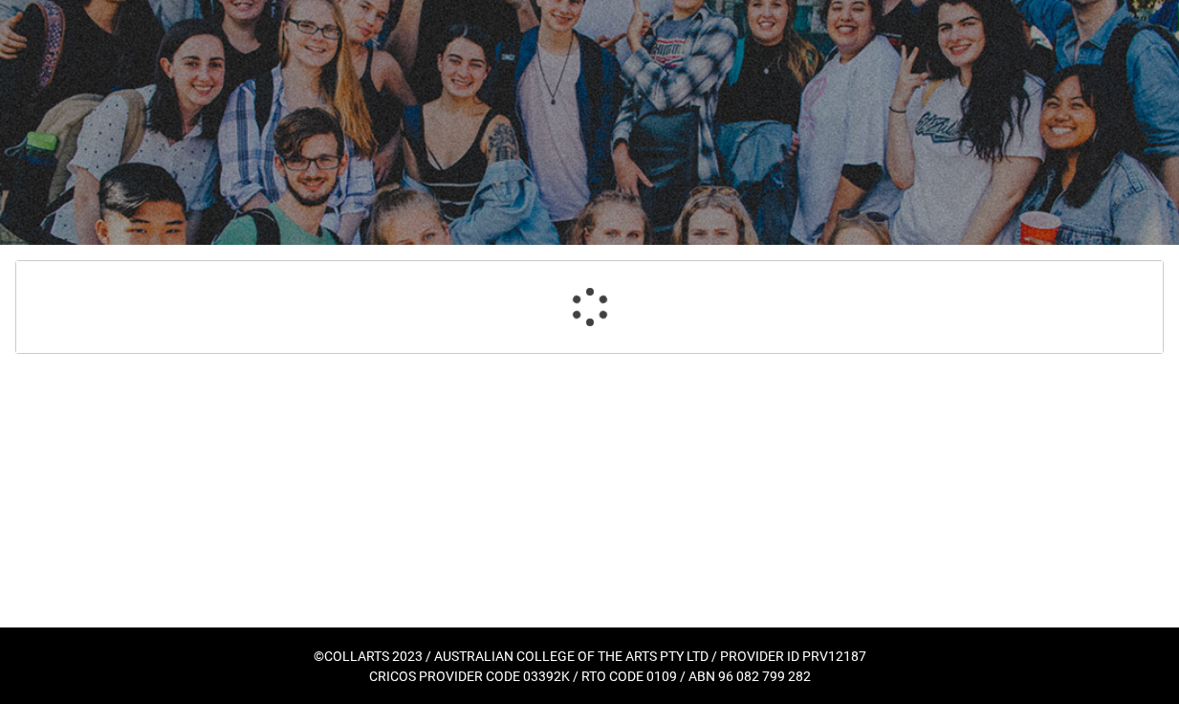
select select "ParentEducationLevel2_Options.25"
select select "EmploymentStatus_Options.07"
select select "StudyReason_Options.05"
select select "HeardCollarts_Options.Socials (Facebook%2C Instagram%2C LinkedIn etc)"
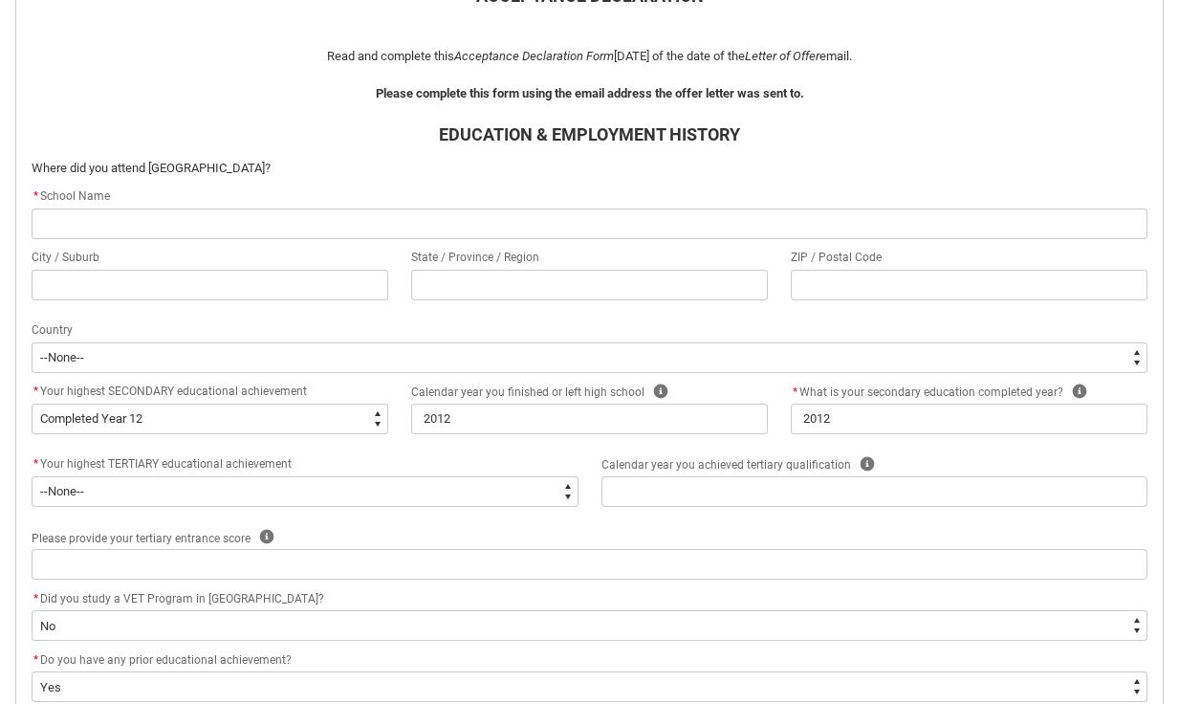
scroll to position [486, 0]
click at [241, 223] on input "REDU_Acceptance_Declaration flow" at bounding box center [590, 224] width 1116 height 31
type lightning-primitive-input-simple "C"
type input "C"
type lightning-primitive-input-simple "Ca"
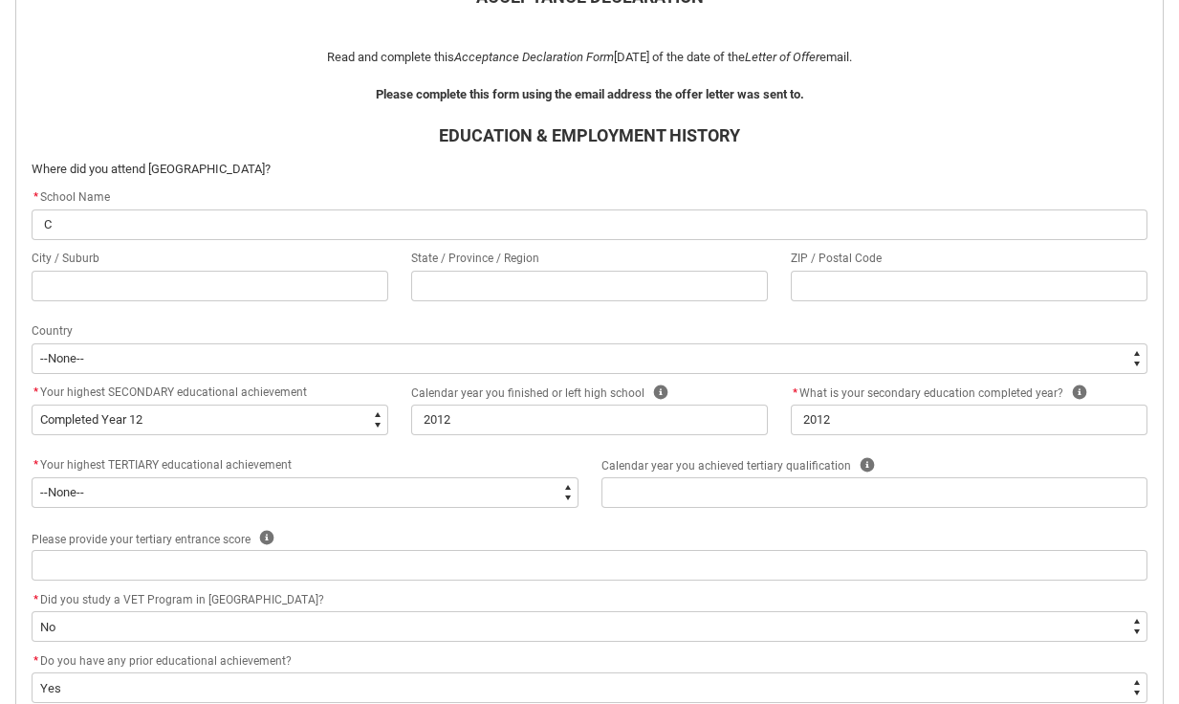
type input "Ca"
type lightning-primitive-input-simple "Car"
type input "Car"
type lightning-primitive-input-simple "[PERSON_NAME]"
type input "[PERSON_NAME]"
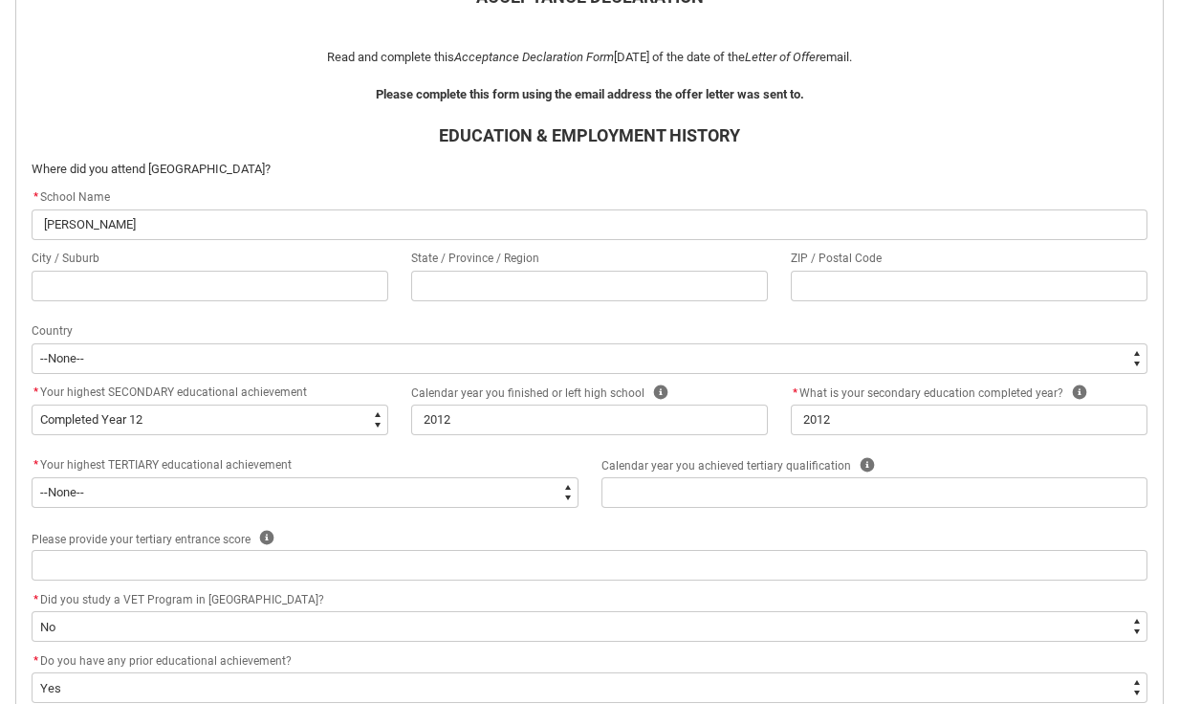
type lightning-primitive-input-simple "Carru"
type input "Carru"
type lightning-primitive-input-simple "Carrum"
type input "Carrum"
type lightning-primitive-input-simple "Carrum"
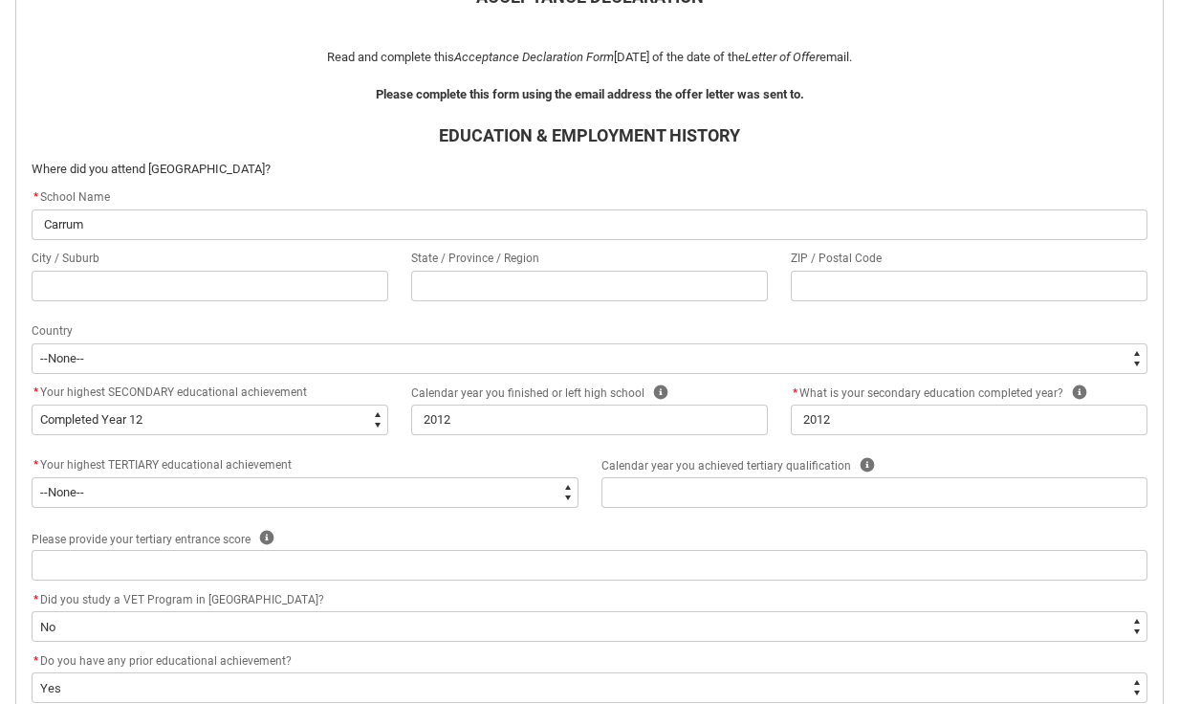
type input "Carrum"
type lightning-primitive-input-simple "Carrum D"
type input "Carrum D"
type lightning-primitive-input-simple "Carrum Do"
type input "Carrum Do"
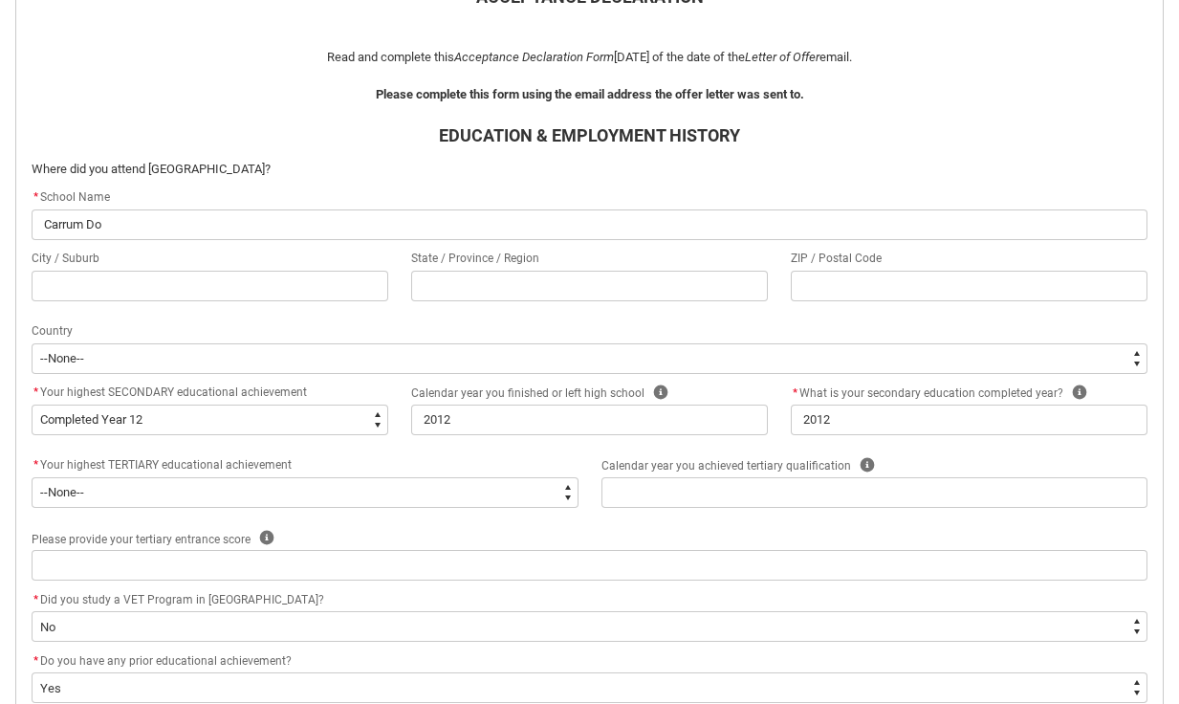
type lightning-primitive-input-simple "Carrum Dow"
type input "Carrum Dow"
type lightning-primitive-input-simple "Carrum Down"
type input "Carrum Down"
type lightning-primitive-input-simple "Carrum Downs"
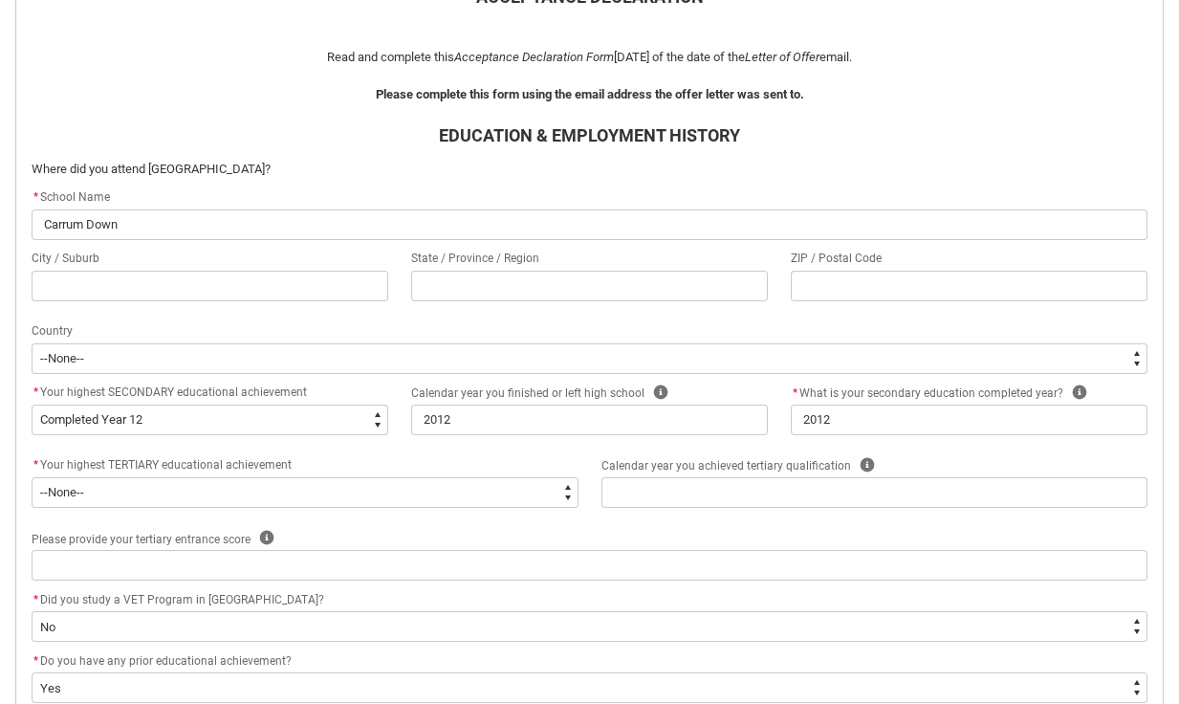
type input "Carrum Downs"
type lightning-primitive-input-simple "Carrum Downs"
type input "Carrum Downs"
type lightning-primitive-input-simple "Carrum Downs S"
type input "Carrum Downs S"
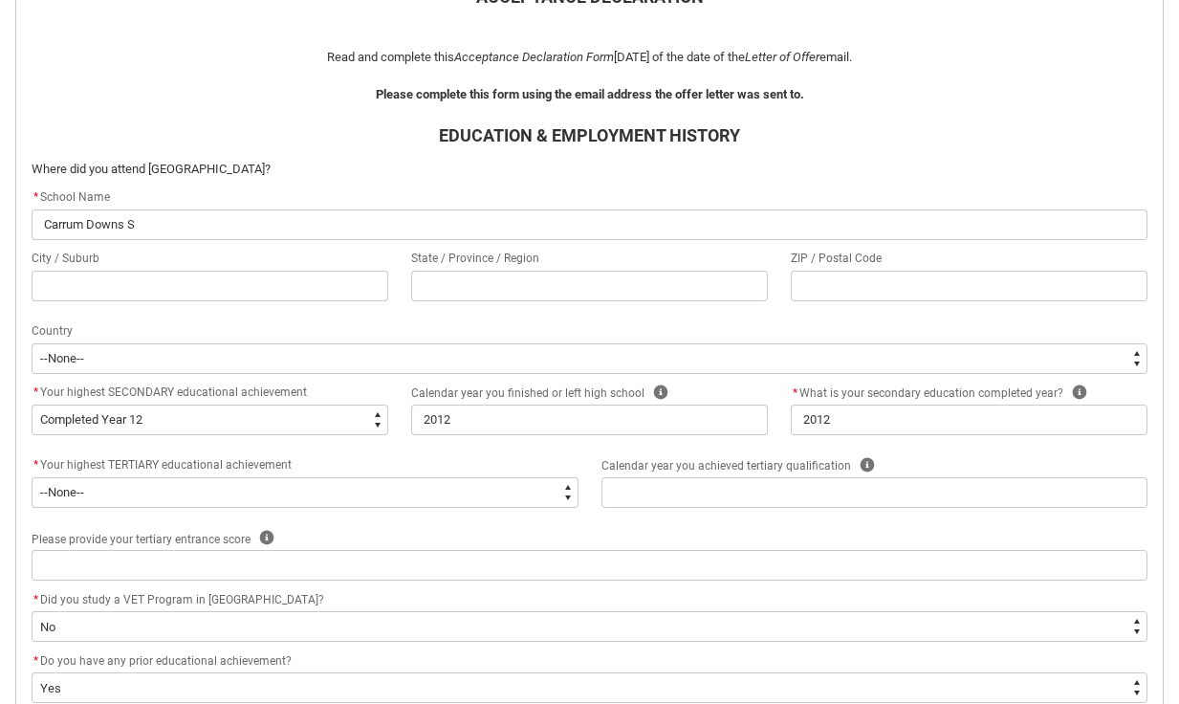
type lightning-primitive-input-simple "Carrum [PERSON_NAME]"
type input "Carrum [PERSON_NAME]"
type lightning-primitive-input-simple "Carrum Downs Sec"
type input "Carrum Downs Sec"
type lightning-primitive-input-simple "Carrum Downs Seco"
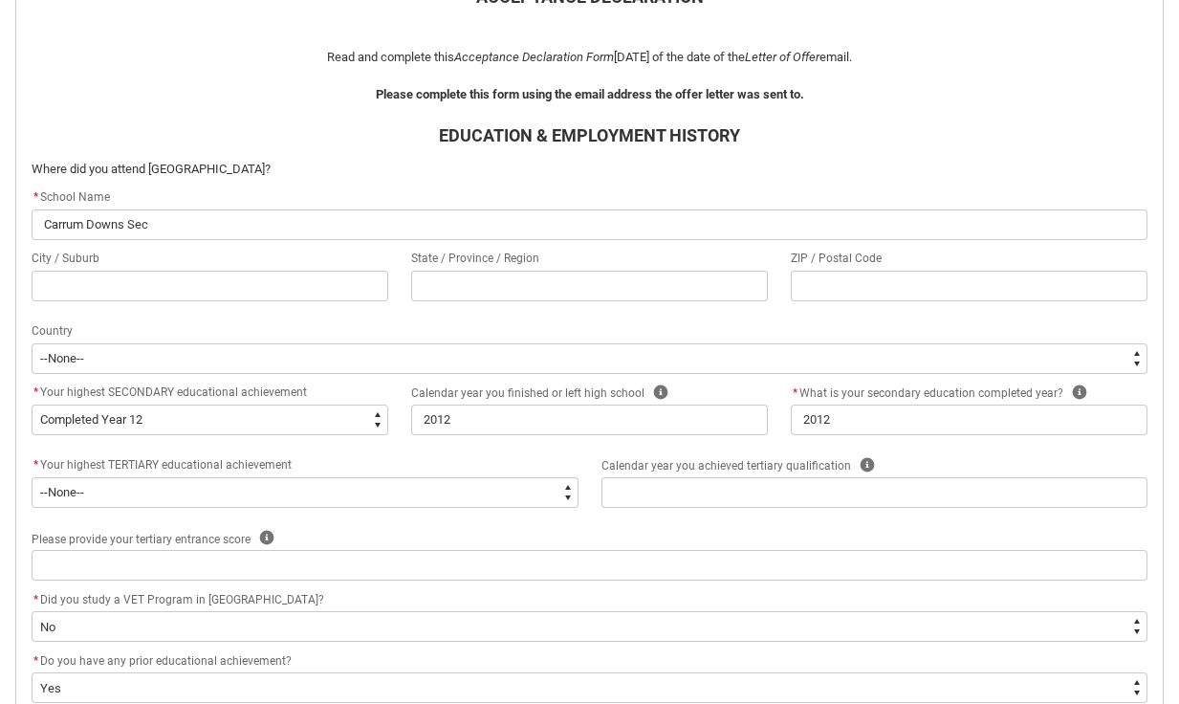
type input "Carrum Downs Seco"
type lightning-primitive-input-simple "Carrum Downs Secon"
type input "Carrum Downs Secon"
type lightning-primitive-input-simple "Carrum Downs Second"
type input "Carrum Downs Second"
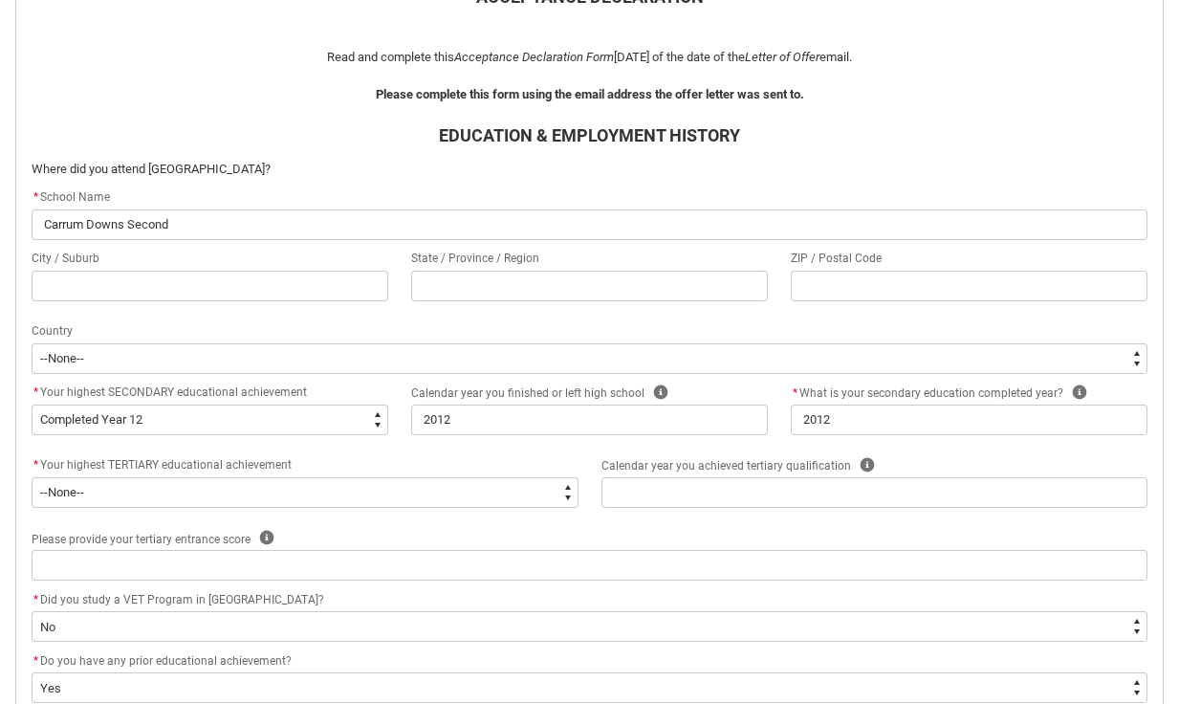
type lightning-primitive-input-simple "Carrum Downs Seconda"
type input "Carrum Downs Seconda"
type lightning-primitive-input-simple "Carrum Downs Secondar"
type input "Carrum Downs Secondar"
type lightning-primitive-input-simple "[GEOGRAPHIC_DATA]"
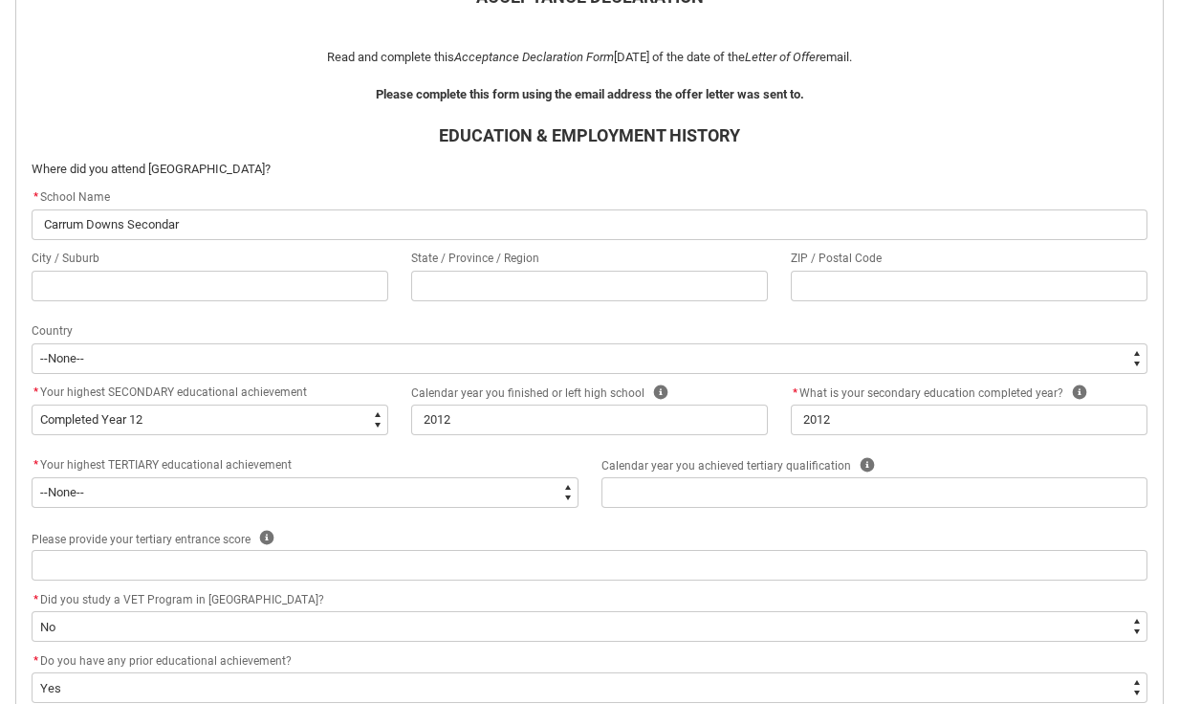
type input "[GEOGRAPHIC_DATA]"
type lightning-primitive-input-simple "[GEOGRAPHIC_DATA]"
type input "[GEOGRAPHIC_DATA]"
type lightning-primitive-input-simple "Carrum Downs Secondary C"
type input "Carrum Downs Secondary C"
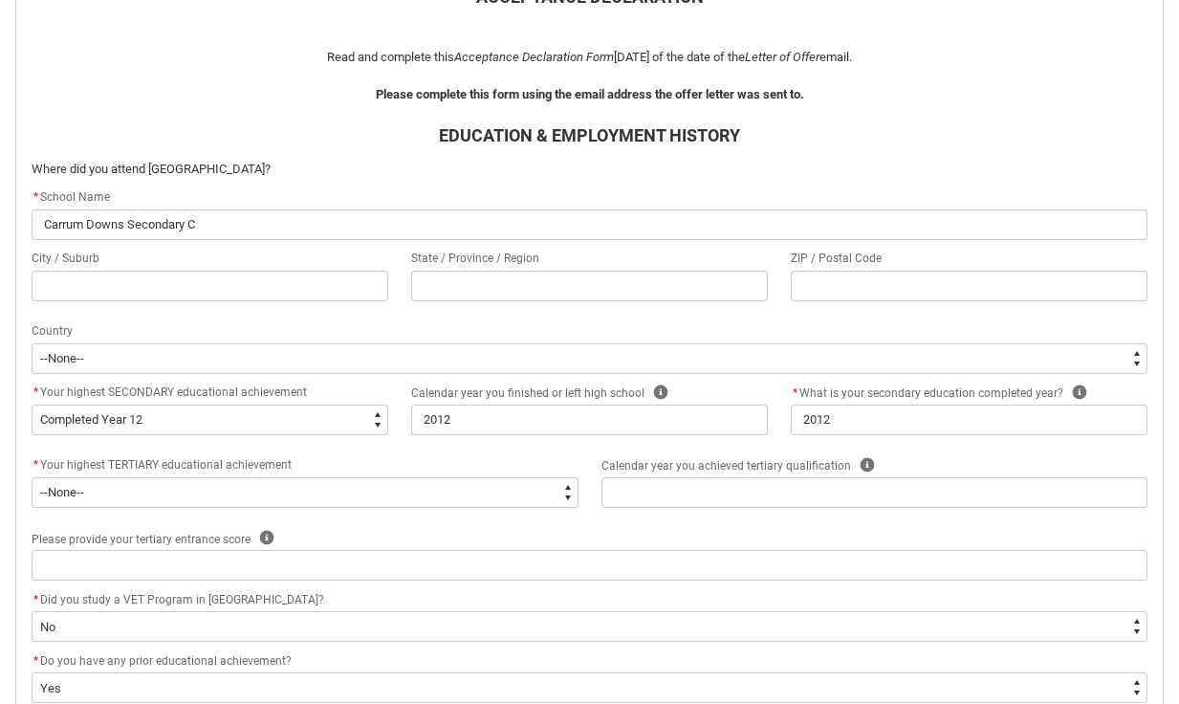
type lightning-primitive-input-simple "Carrum Downs Secondary Co"
type input "Carrum Downs Secondary Co"
type lightning-primitive-input-simple "Carrum Downs Secondary Col"
type input "Carrum Downs Secondary Col"
type lightning-primitive-input-simple "Carrum Downs Secondary Coll"
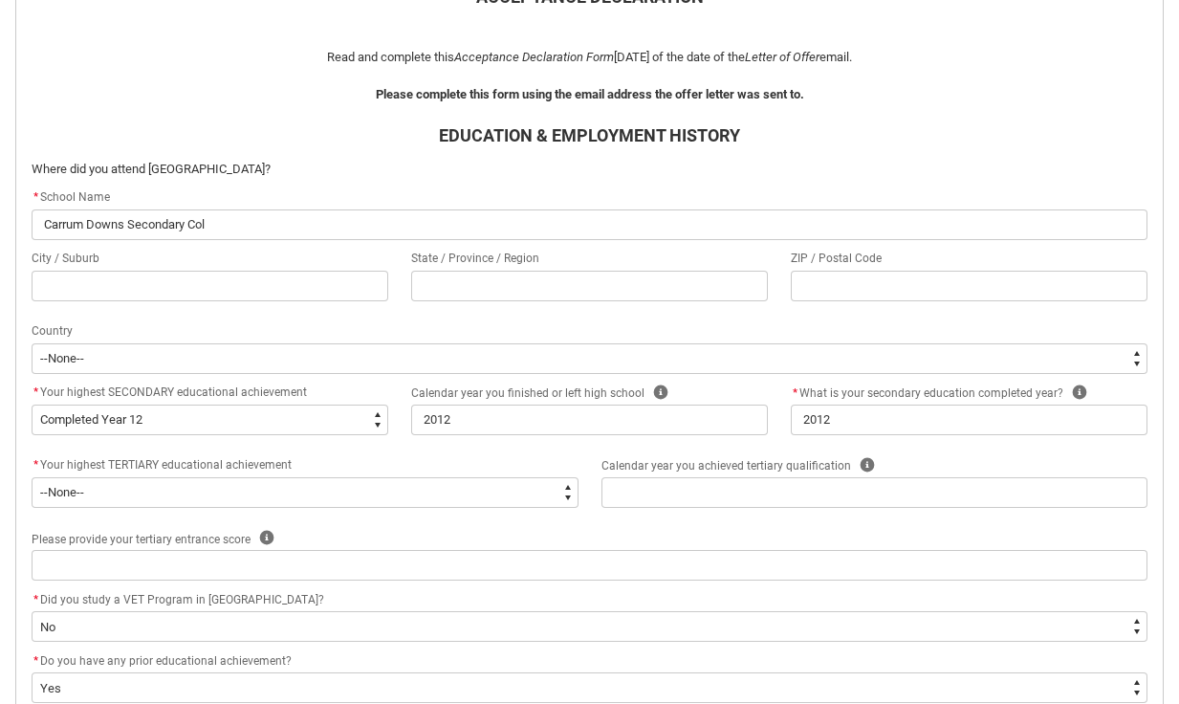
type input "Carrum Downs Secondary Coll"
type lightning-primitive-input-simple "Carrum Downs Secondary Colle"
type input "Carrum Downs Secondary Colle"
type lightning-primitive-input-simple "Carrum Downs Secondary Colleg"
type input "Carrum Downs Secondary Colleg"
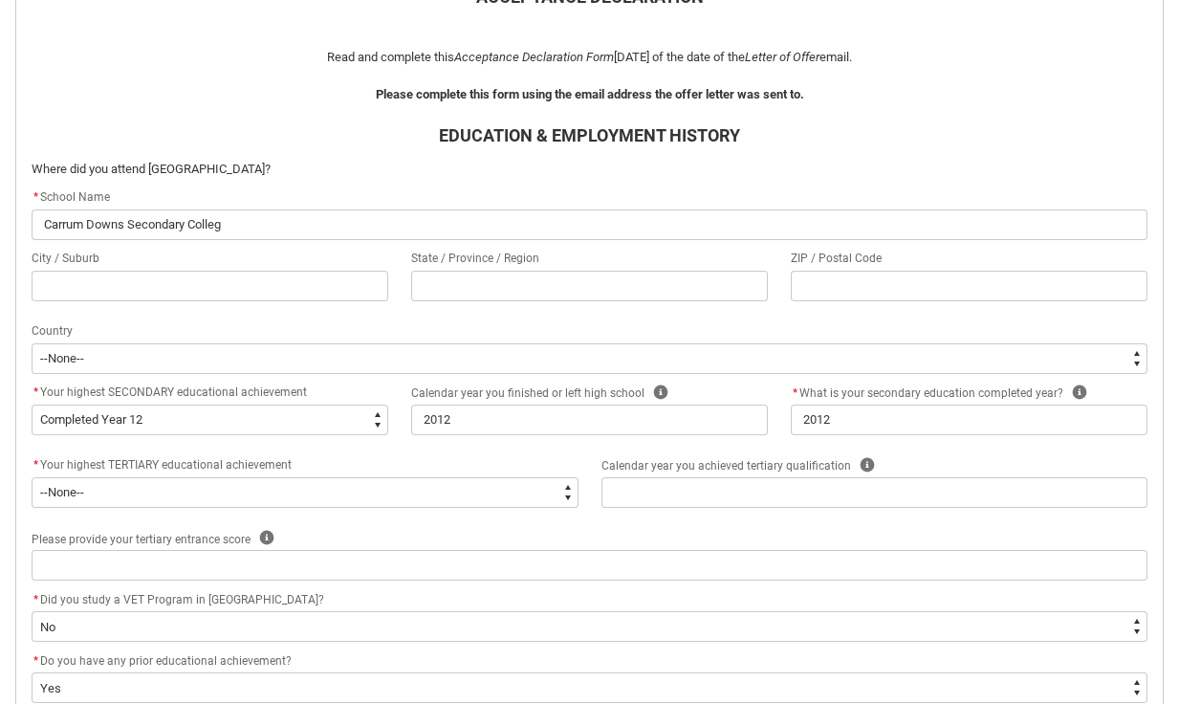
type lightning-primitive-input-simple "[GEOGRAPHIC_DATA]"
type input "[GEOGRAPHIC_DATA]"
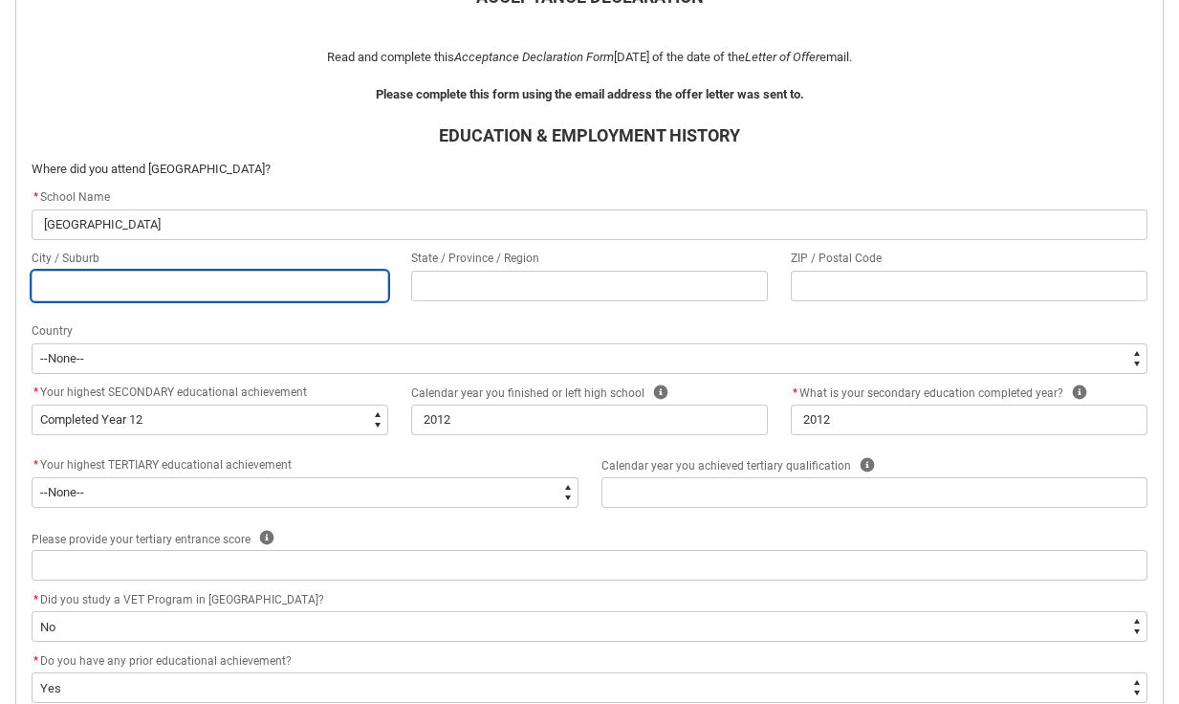
type lightning-primitive-input-simple "C"
type input "C"
type lightning-primitive-input-simple "Ca"
type input "Ca"
type lightning-primitive-input-simple "Car"
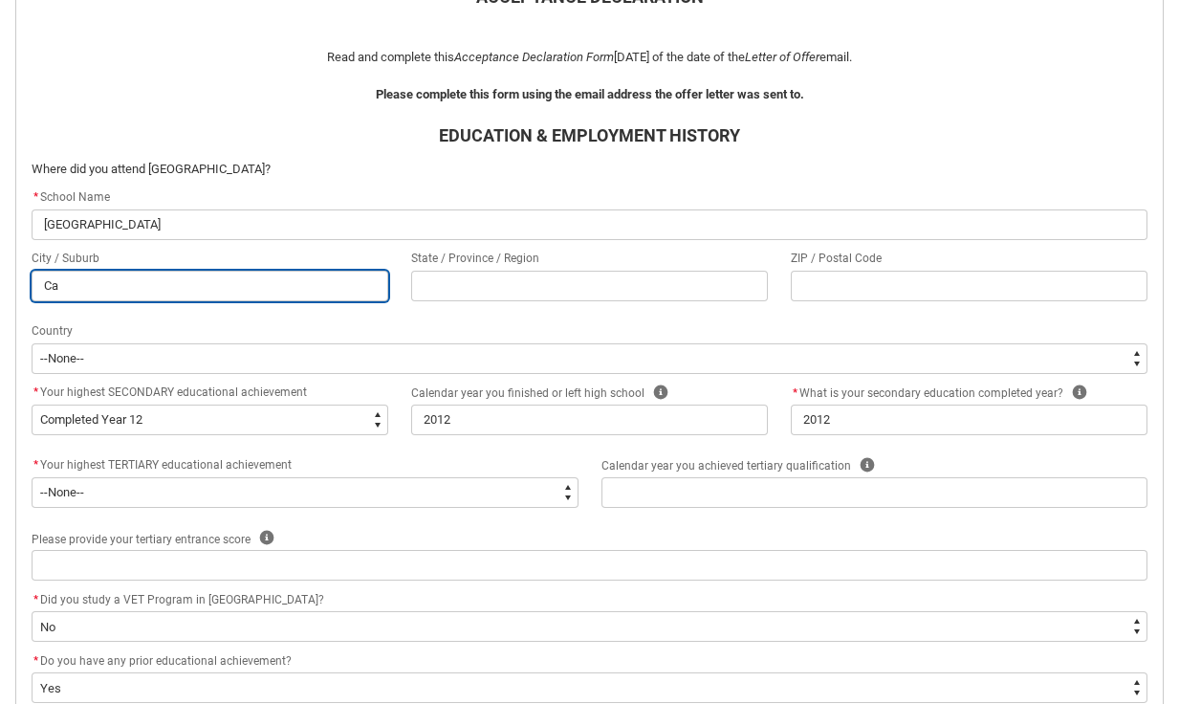
type input "Car"
type lightning-primitive-input-simple "[PERSON_NAME]"
type input "[PERSON_NAME]"
type lightning-primitive-input-simple "Carru"
type input "Carru"
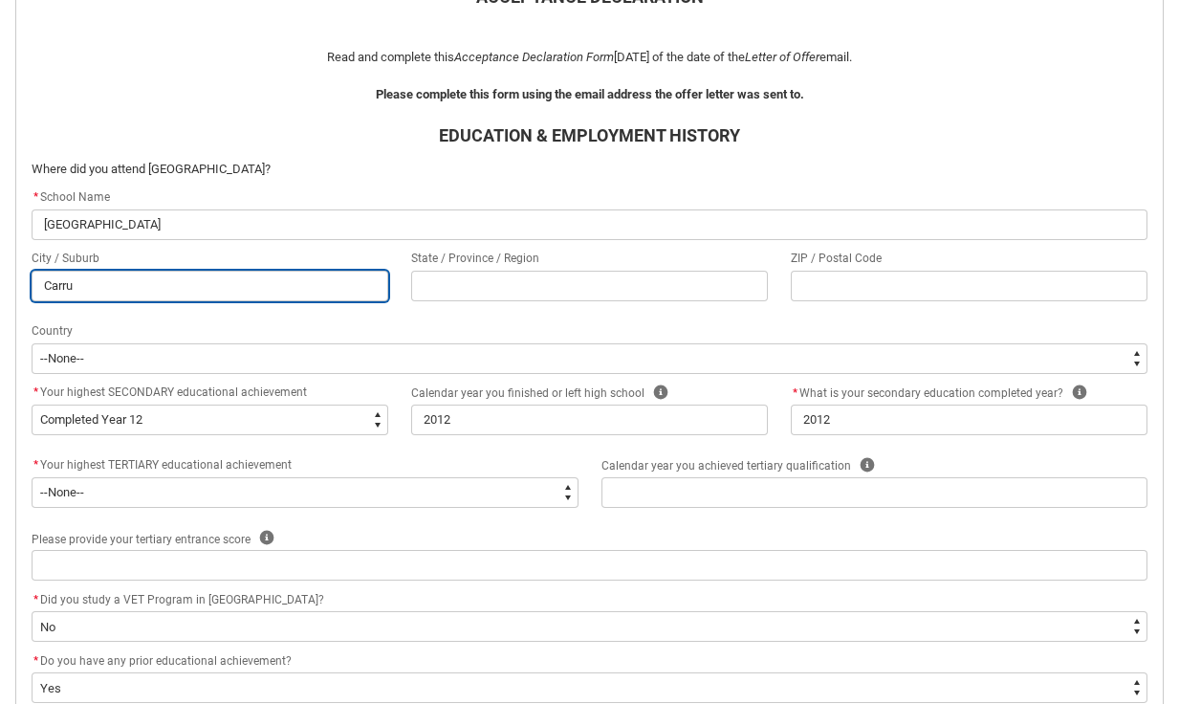
type lightning-primitive-input-simple "Carrum"
type input "Carrum"
type lightning-primitive-input-simple "Carrum"
type input "Carrum"
type lightning-primitive-input-simple "Carrum D"
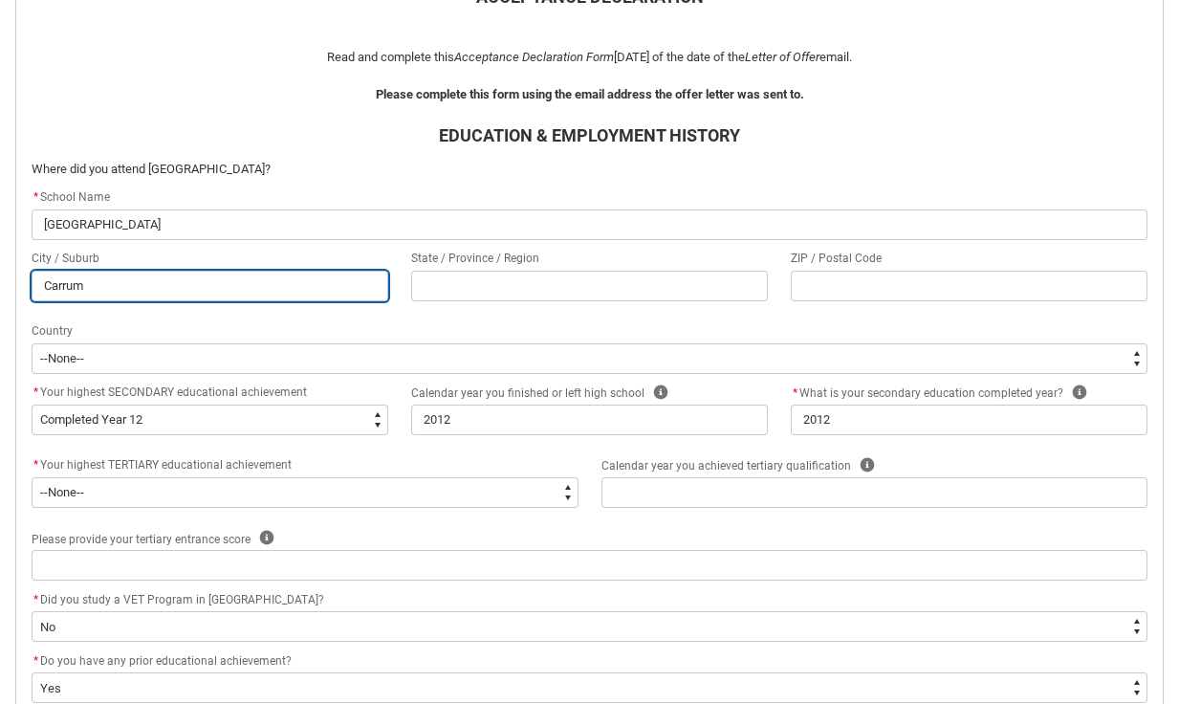
type input "Carrum D"
type lightning-primitive-input-simple "Carrum Do"
type input "Carrum Do"
type lightning-primitive-input-simple "Carrum Dow"
type input "Carrum Dow"
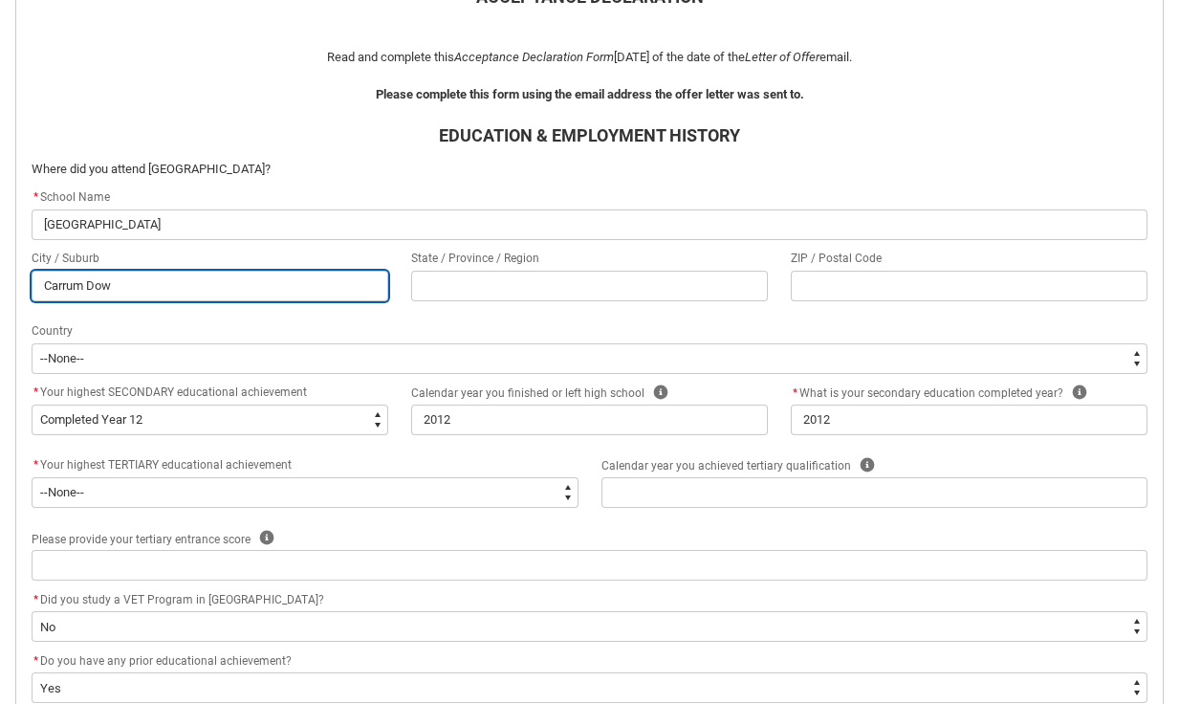
type lightning-primitive-input-simple "Carrum Down"
type input "Carrum Down"
type lightning-primitive-input-simple "Carrum Downs"
type input "Carrum Downs"
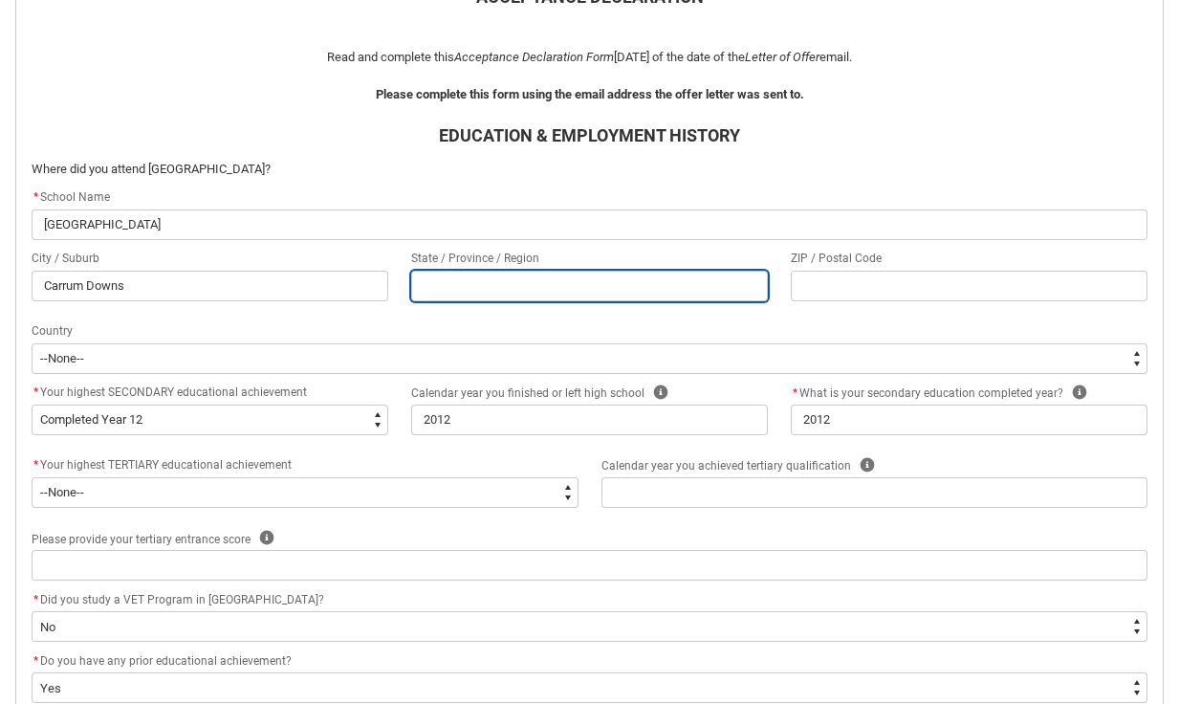
type lightning-primitive-input-simple "V"
type input "V"
type lightning-primitive-input-simple "VI"
type input "VI"
type lightning-primitive-input-simple "VIC"
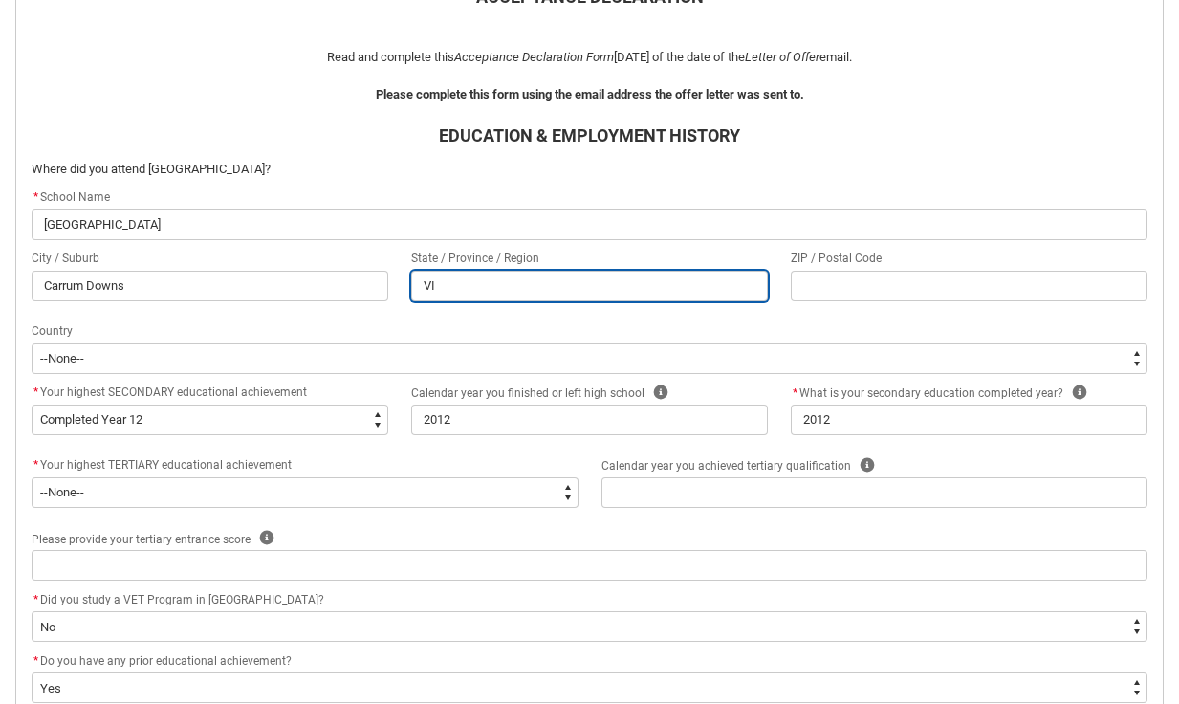
type input "VIC"
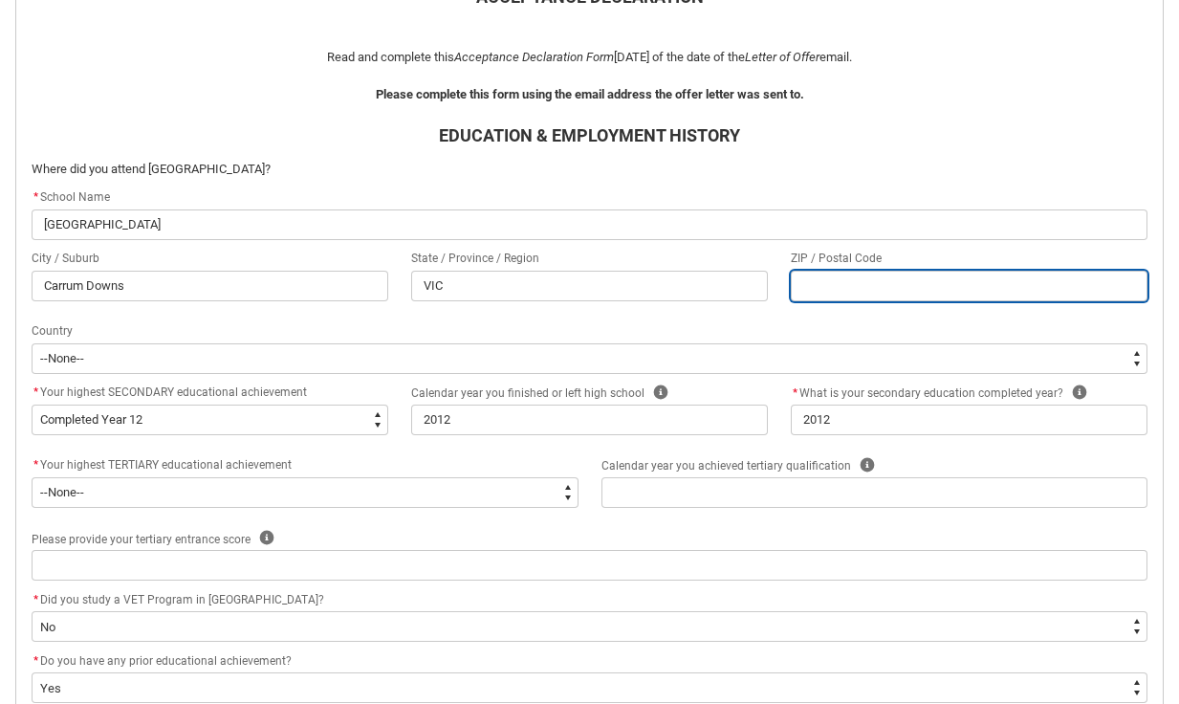
type lightning-primitive-input-simple "3"
type input "3"
type lightning-primitive-input-simple "32"
type input "32"
type lightning-primitive-input-simple "320"
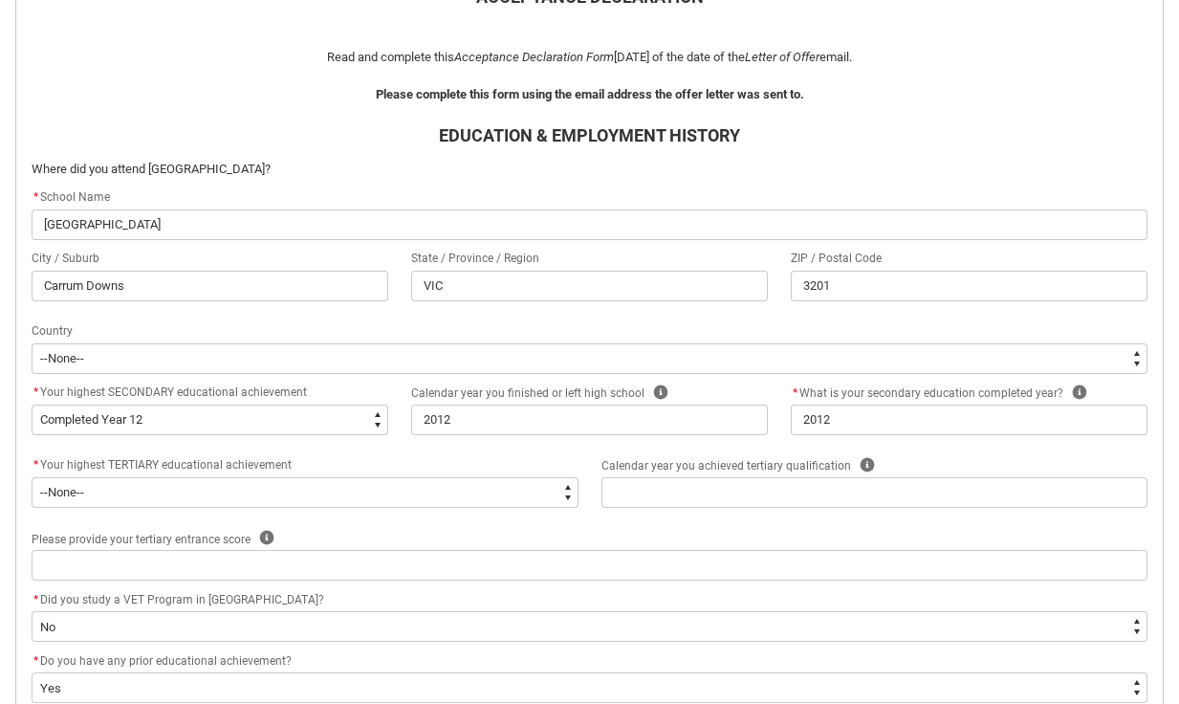
click at [247, 376] on flowruntime-screen-field "Country --[GEOGRAPHIC_DATA]-- [GEOGRAPHIC_DATA] [GEOGRAPHIC_DATA] [GEOGRAPHIC_D…" at bounding box center [589, 350] width 1139 height 61
click at [532, 455] on div "* Your highest TERTIARY educational achievement" at bounding box center [305, 465] width 547 height 23
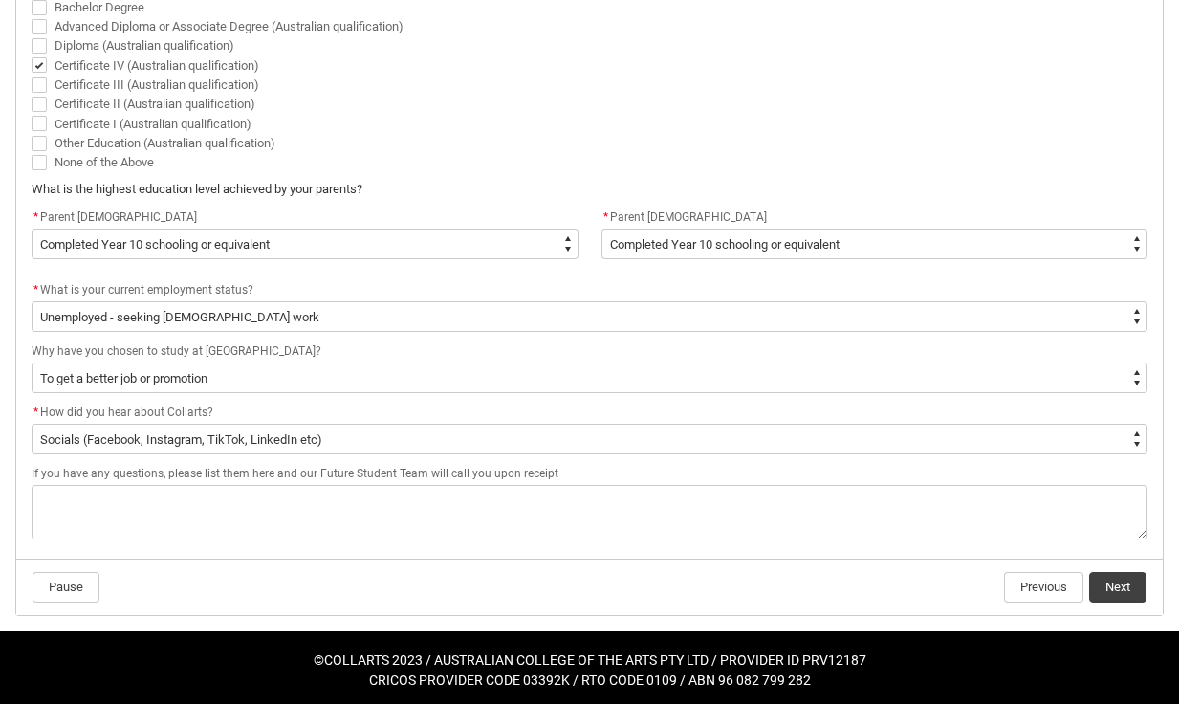
scroll to position [1260, 0]
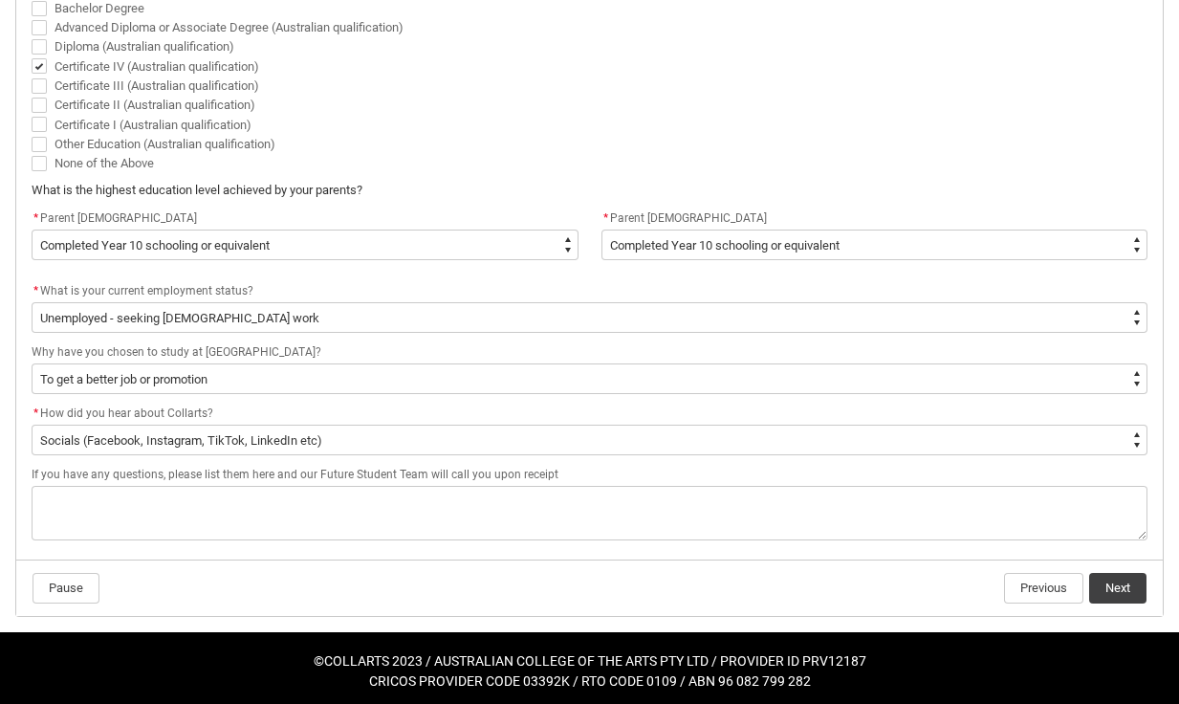
click at [1138, 577] on button "Next" at bounding box center [1117, 588] width 57 height 31
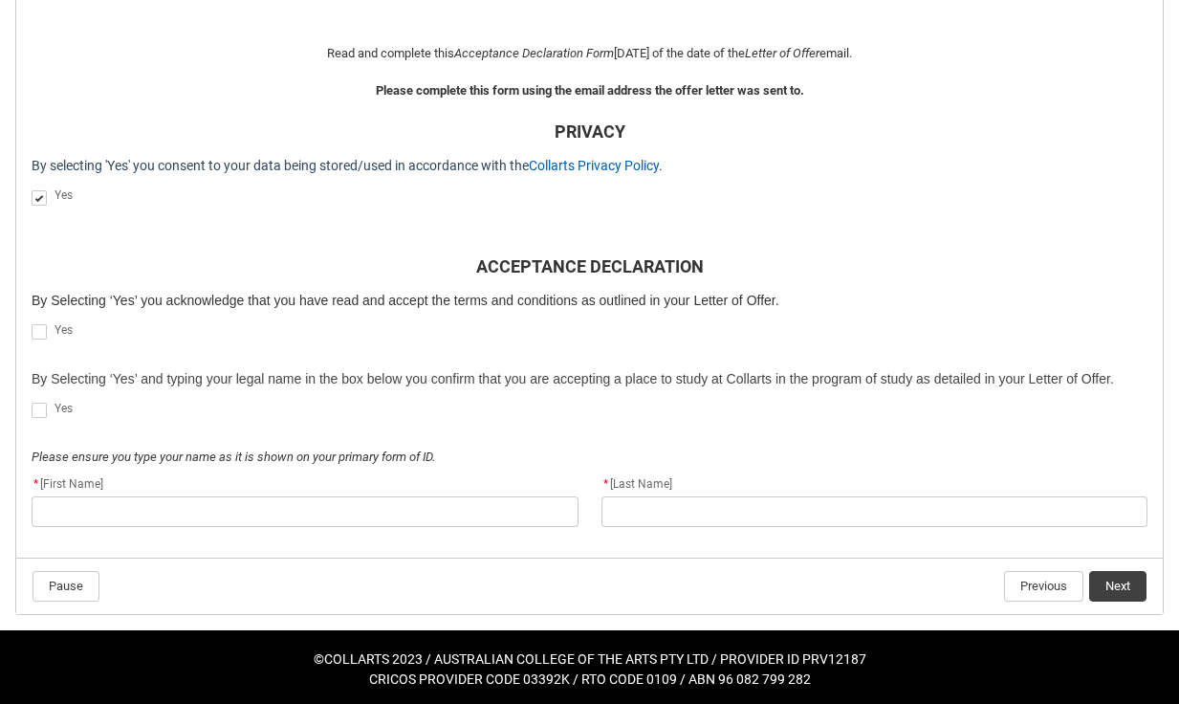
scroll to position [488, 0]
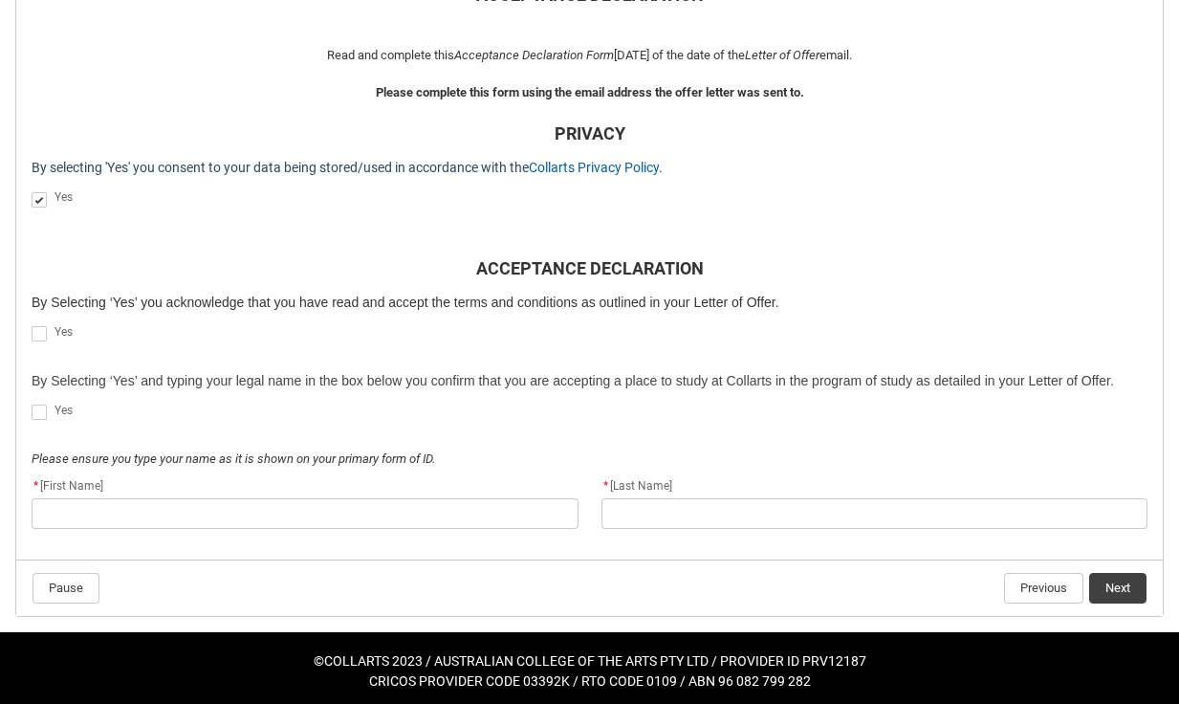
click at [39, 329] on span "REDU_Acceptance_Declaration flow" at bounding box center [39, 333] width 15 height 15
click at [32, 324] on input "REDU_Acceptance_Declaration flow" at bounding box center [31, 323] width 1 height 1
click at [38, 405] on span "REDU_Acceptance_Declaration flow" at bounding box center [39, 412] width 15 height 15
click at [32, 403] on input "REDU_Acceptance_Declaration flow" at bounding box center [31, 402] width 1 height 1
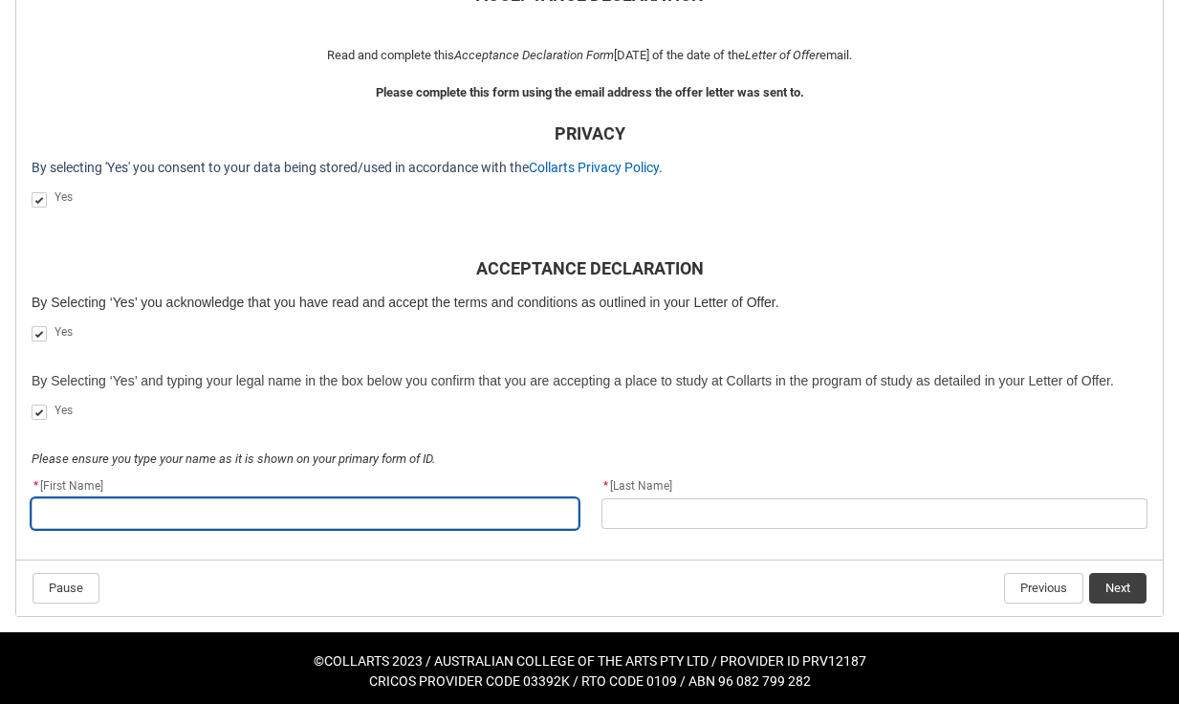
click at [330, 509] on input "REDU_Acceptance_Declaration flow" at bounding box center [305, 513] width 547 height 31
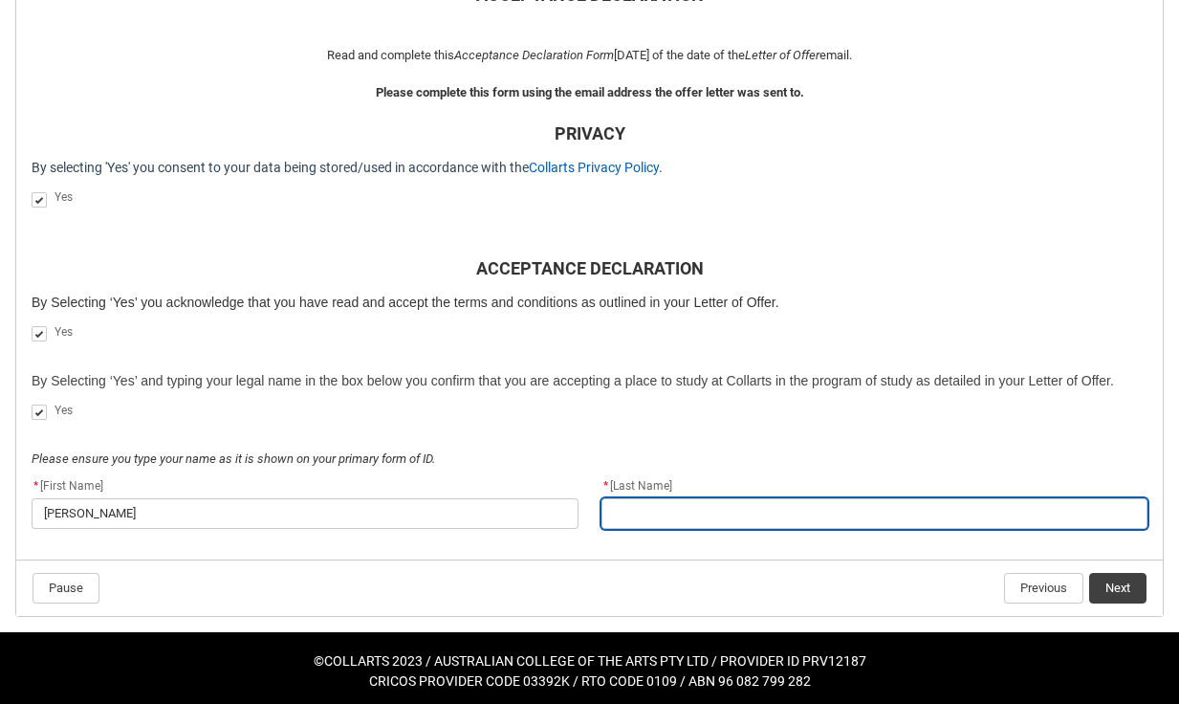
click at [677, 504] on input "REDU_Acceptance_Declaration flow" at bounding box center [875, 513] width 547 height 31
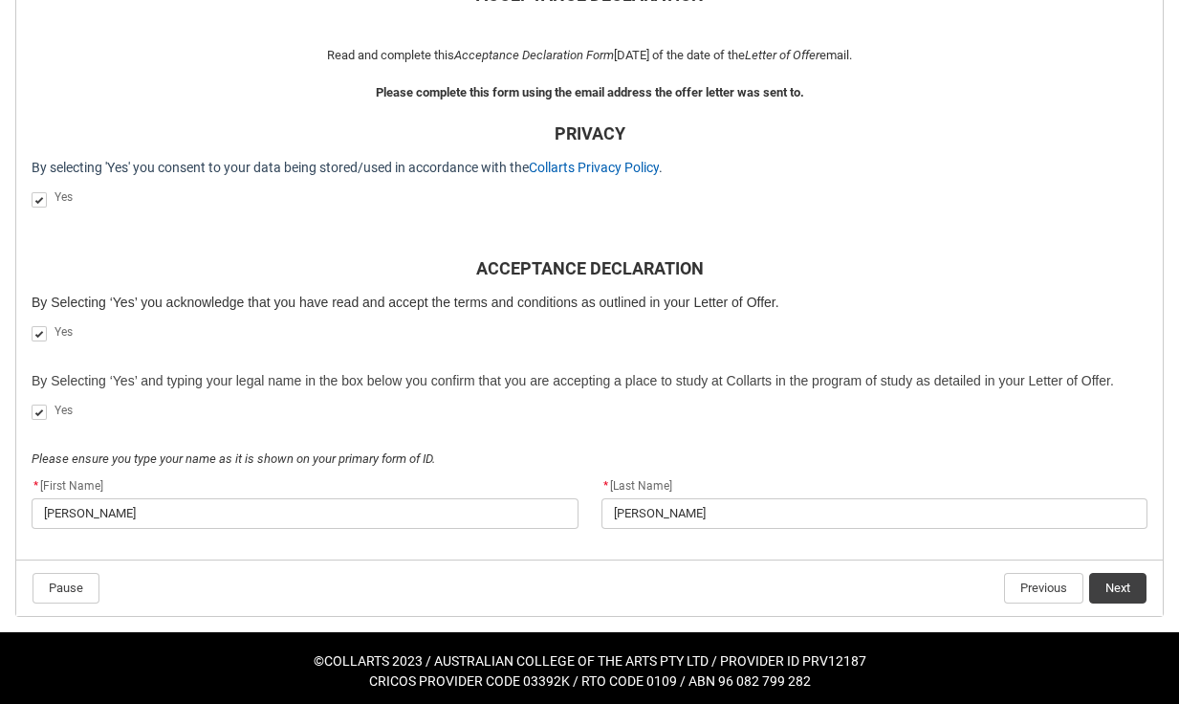
click at [960, 540] on div "* [First Name] [PERSON_NAME] * [Last Name] [PERSON_NAME]" at bounding box center [589, 511] width 1139 height 73
click at [1120, 580] on button "Next" at bounding box center [1117, 588] width 57 height 31
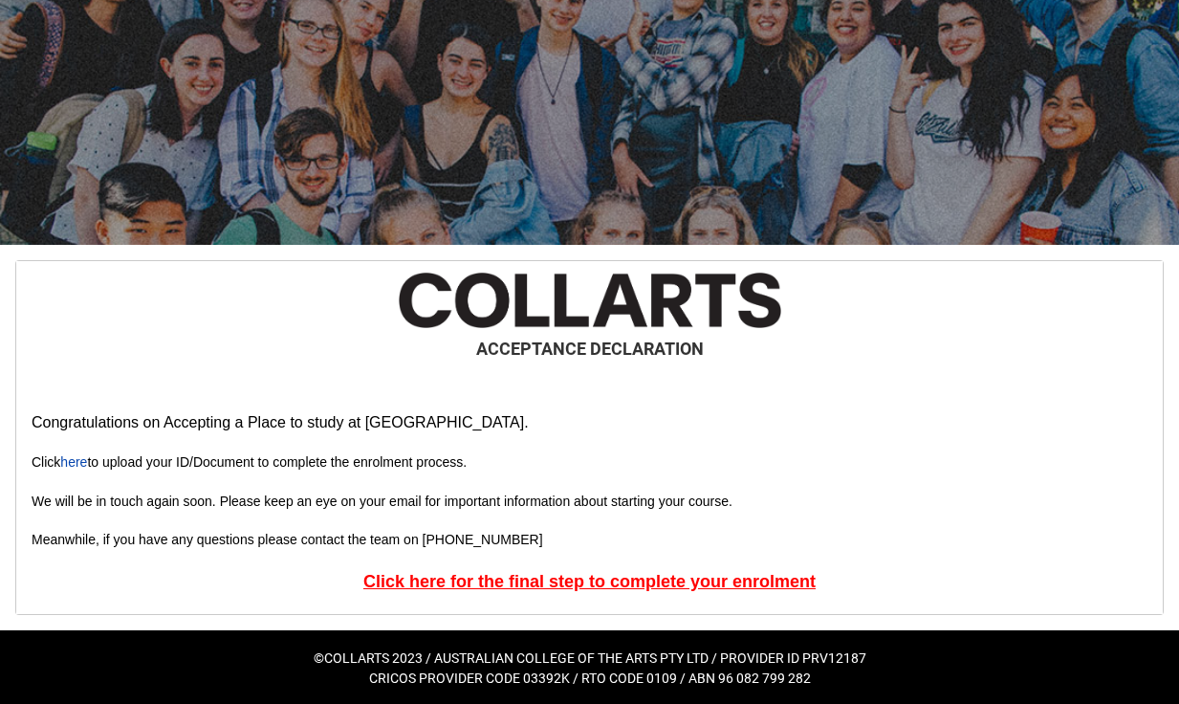
scroll to position [132, 0]
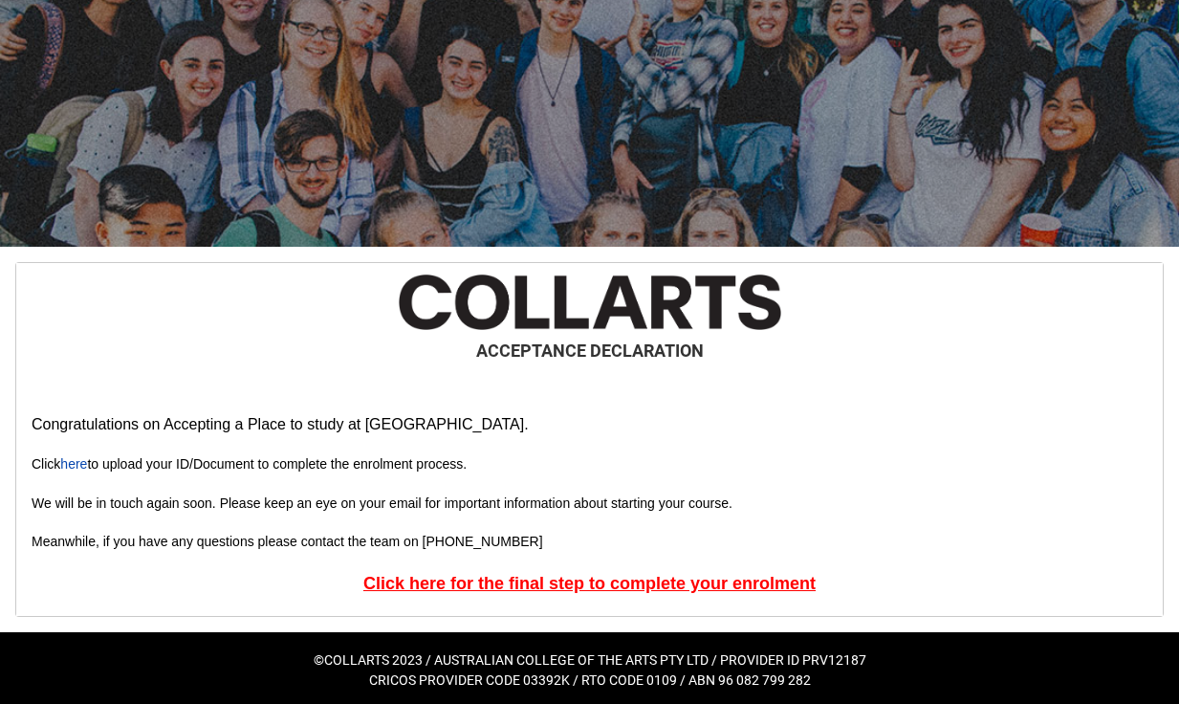
click at [565, 580] on u "Click here for the final step to complete your enrolment" at bounding box center [589, 583] width 452 height 19
